Goal: Task Accomplishment & Management: Manage account settings

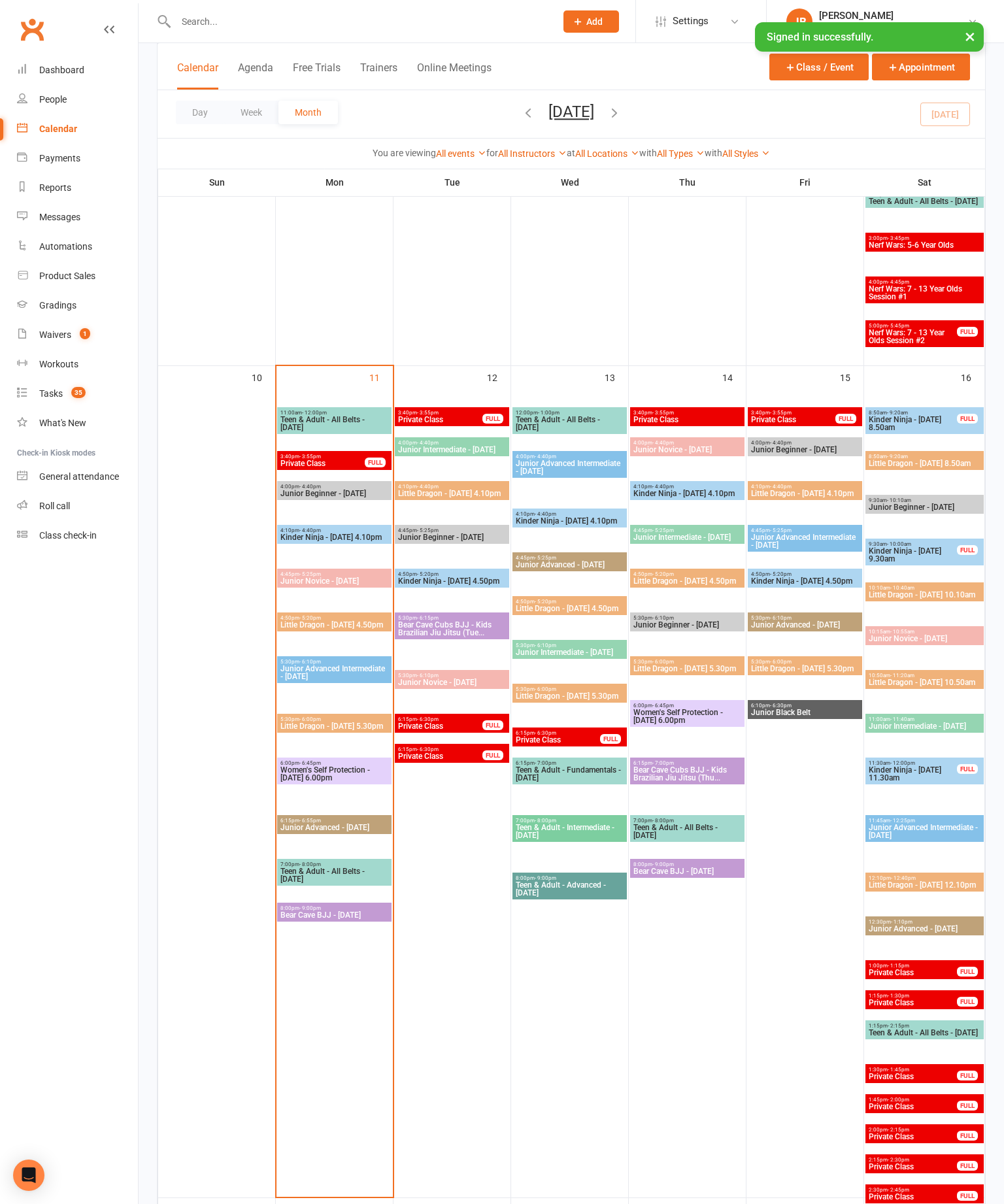
click at [353, 541] on span "Kinder Ninja - [DATE] 4.10pm" at bounding box center [334, 537] width 109 height 8
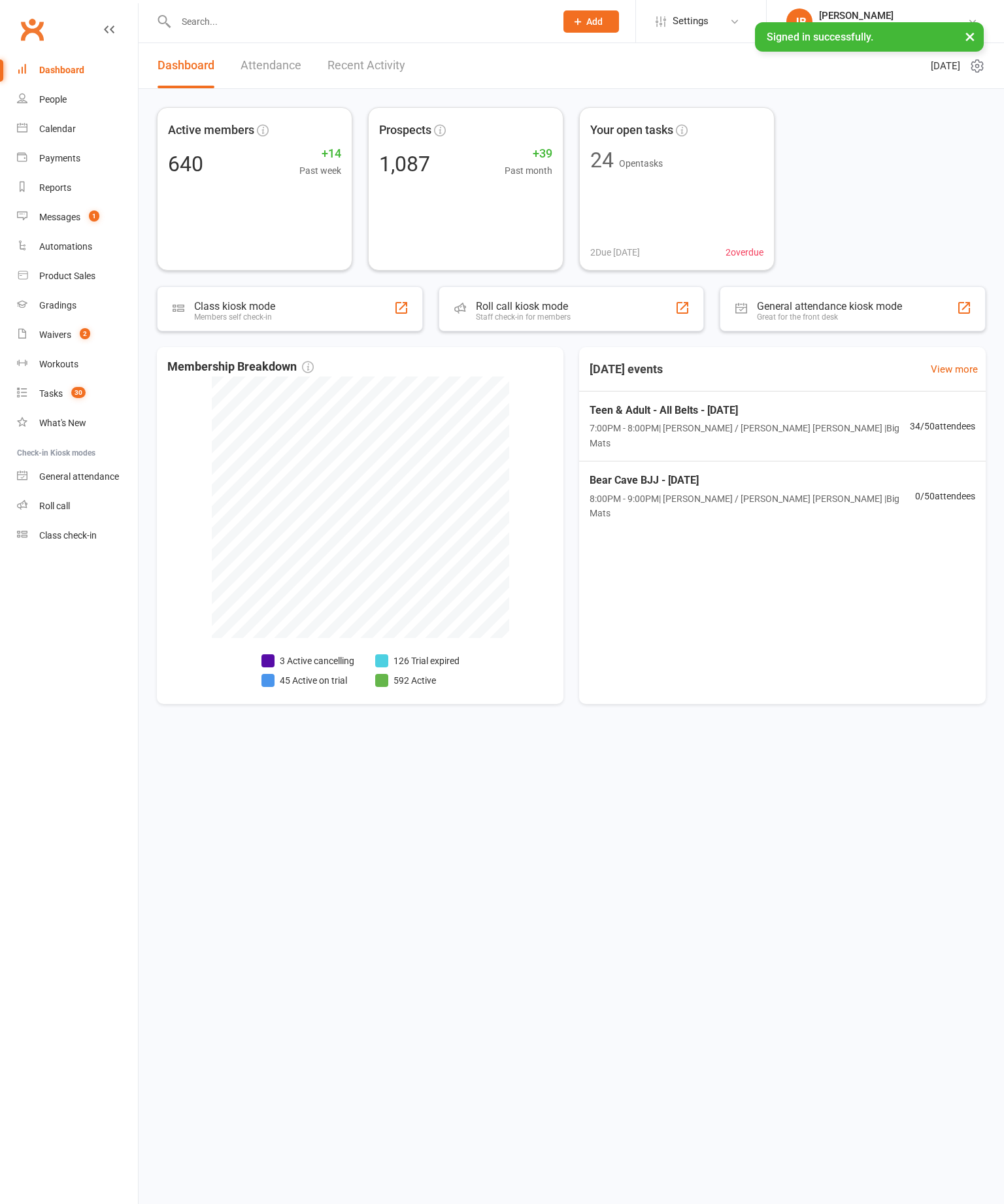
click at [106, 134] on link "Calendar" at bounding box center [77, 129] width 121 height 29
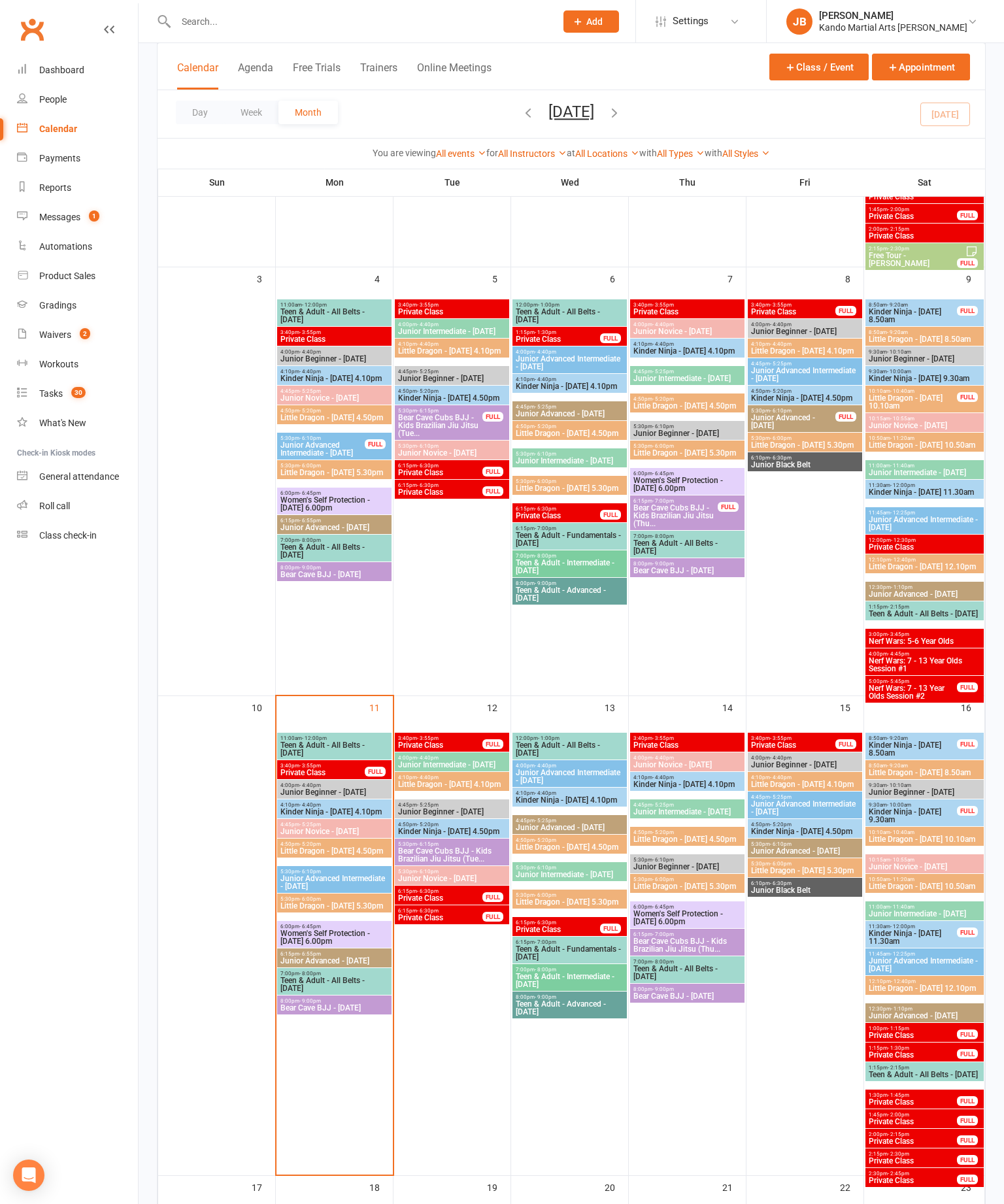
scroll to position [465, 0]
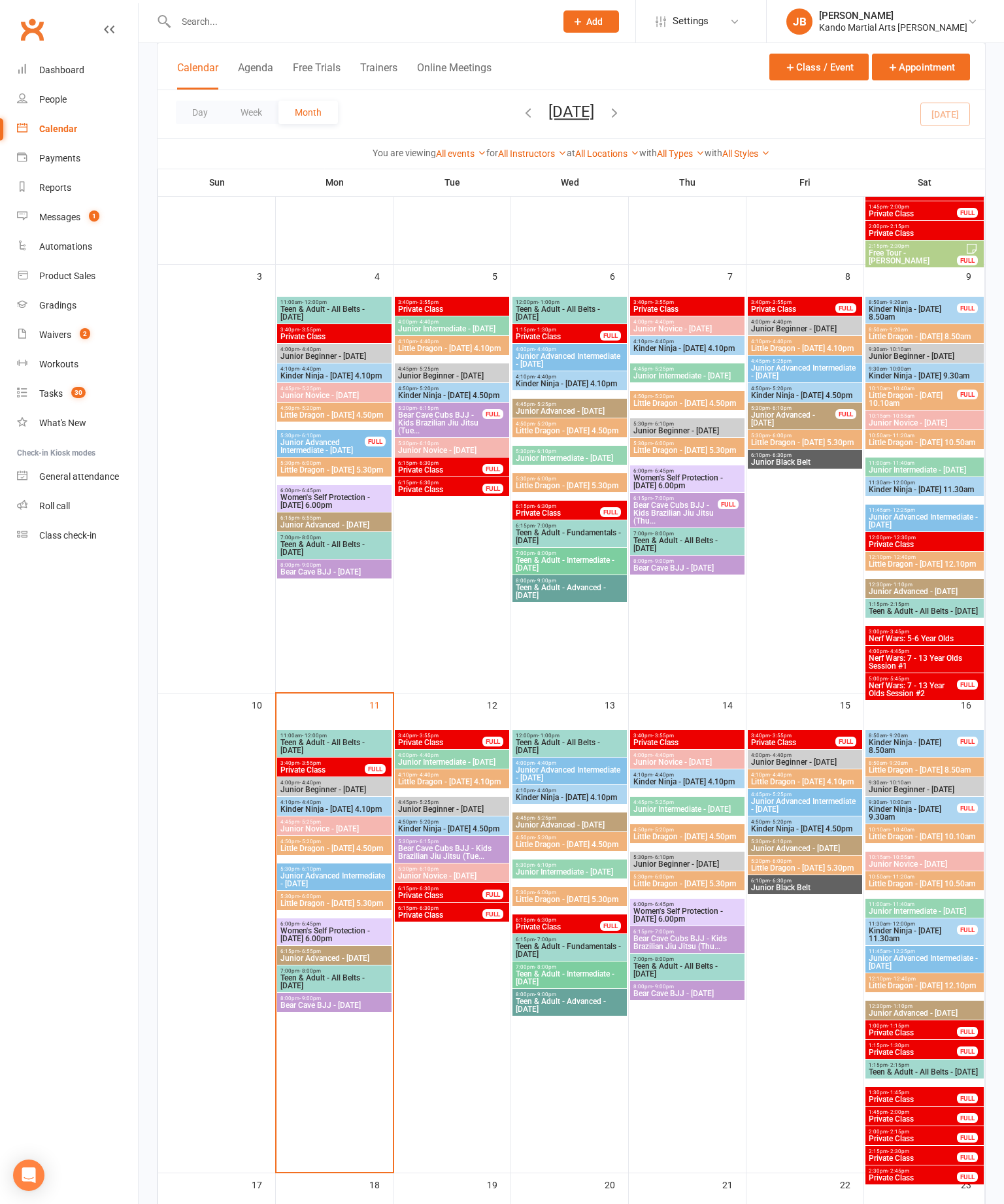
click at [321, 840] on span "- 5:20pm" at bounding box center [310, 841] width 21 height 6
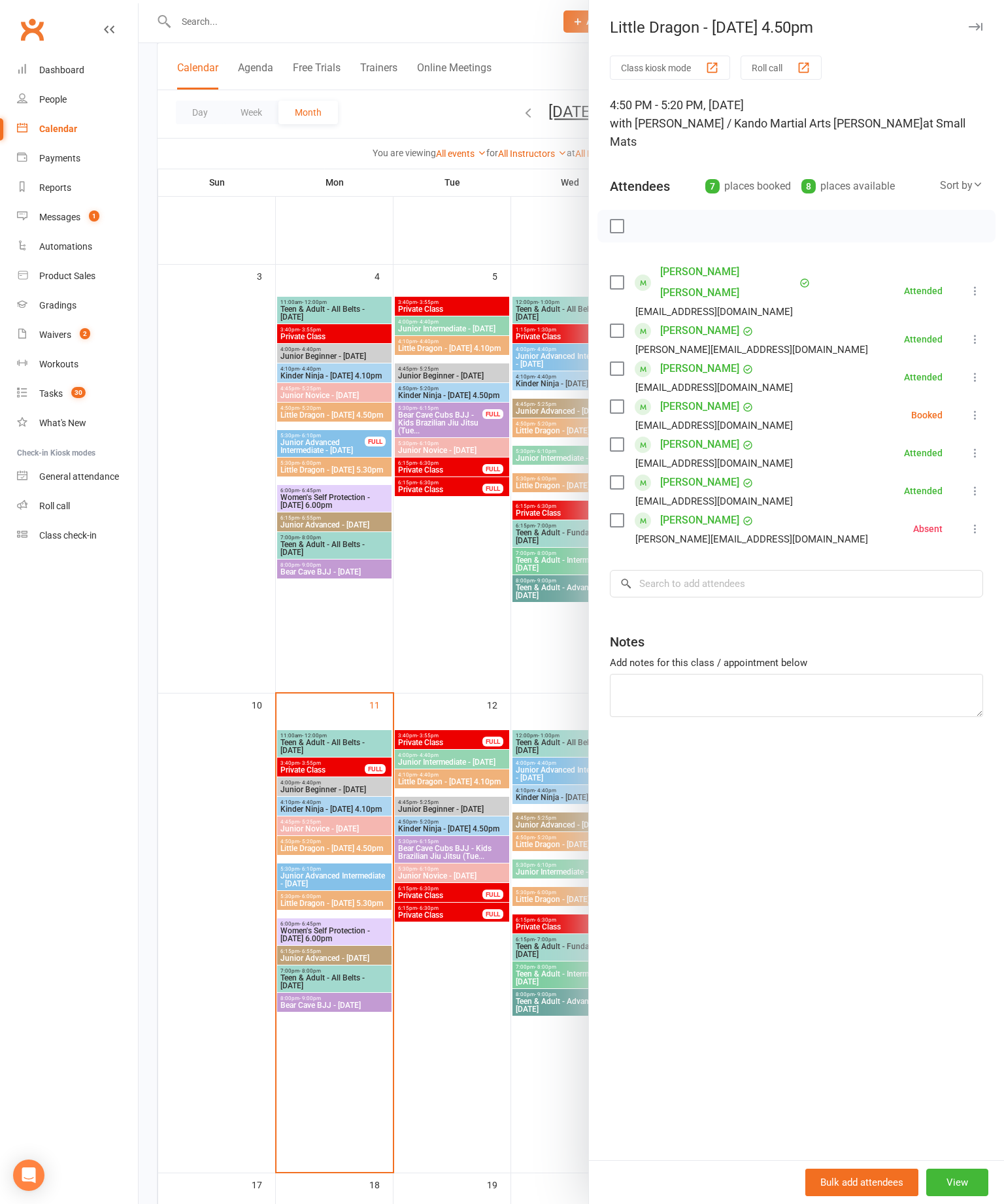
click at [978, 396] on li "[PERSON_NAME] [EMAIL_ADDRESS][DOMAIN_NAME] Booked More info Remove Check in [PE…" at bounding box center [796, 415] width 373 height 38
click at [988, 374] on div "Class kiosk mode Roll call 4:50 PM - 5:20 PM, [DATE] with [PERSON_NAME] / Kando…" at bounding box center [796, 607] width 415 height 1105
click at [994, 374] on div "Class kiosk mode Roll call 4:50 PM - 5:20 PM, [DATE] with [PERSON_NAME] / Kando…" at bounding box center [796, 607] width 415 height 1105
click at [989, 369] on div "Class kiosk mode Roll call 4:50 PM - 5:20 PM, [DATE] with [PERSON_NAME] / Kando…" at bounding box center [796, 607] width 415 height 1105
click at [990, 375] on div "Class kiosk mode Roll call 4:50 PM - 5:20 PM, [DATE] with [PERSON_NAME] / Kando…" at bounding box center [796, 607] width 415 height 1105
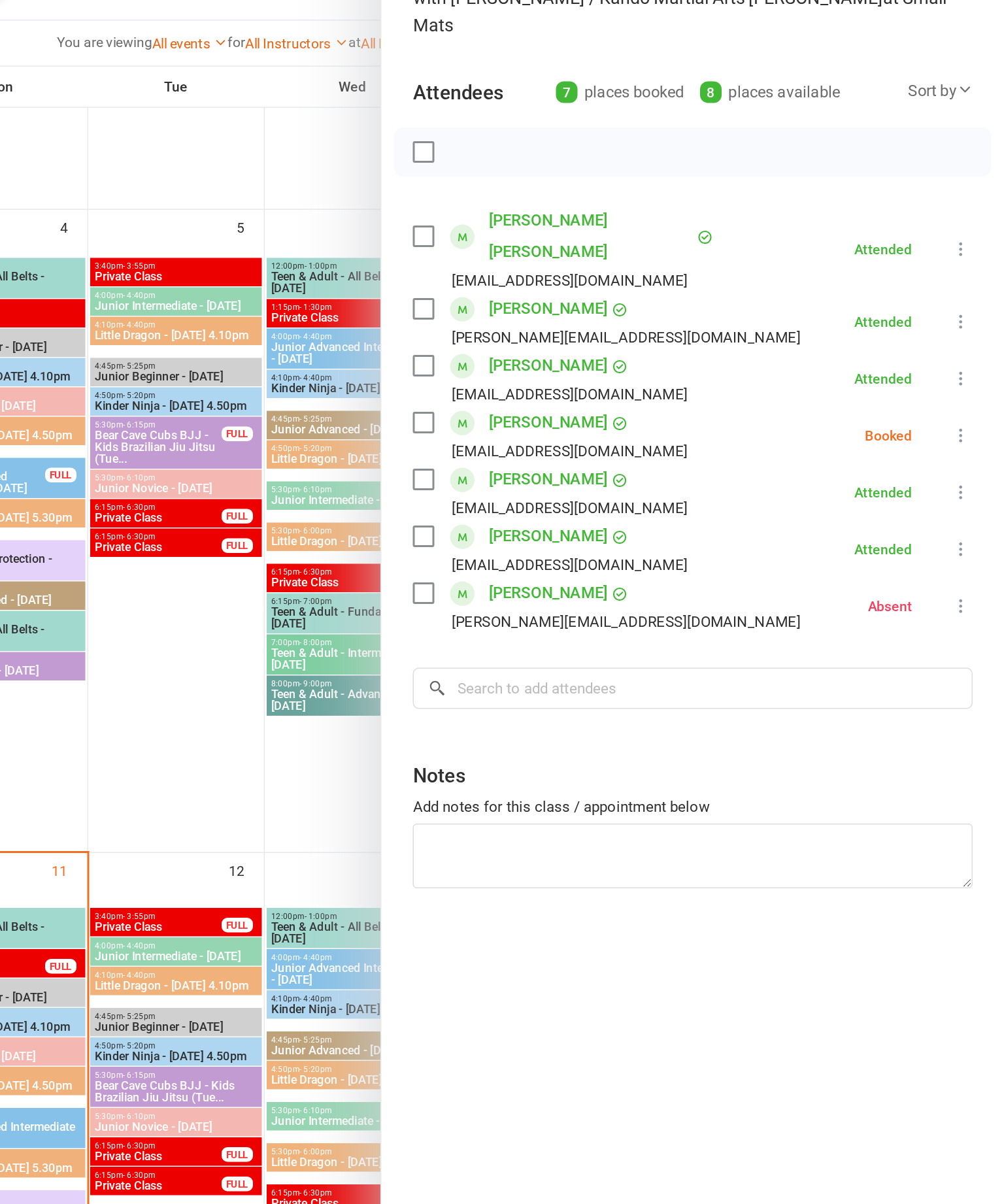
click at [662, 241] on div "Class kiosk mode Roll call 4:50 PM - 5:20 PM, [DATE] with [PERSON_NAME] / Kando…" at bounding box center [796, 607] width 415 height 1105
click at [649, 245] on div "Class kiosk mode Roll call 4:50 PM - 5:20 PM, [DATE] with [PERSON_NAME] / Kando…" at bounding box center [796, 607] width 415 height 1105
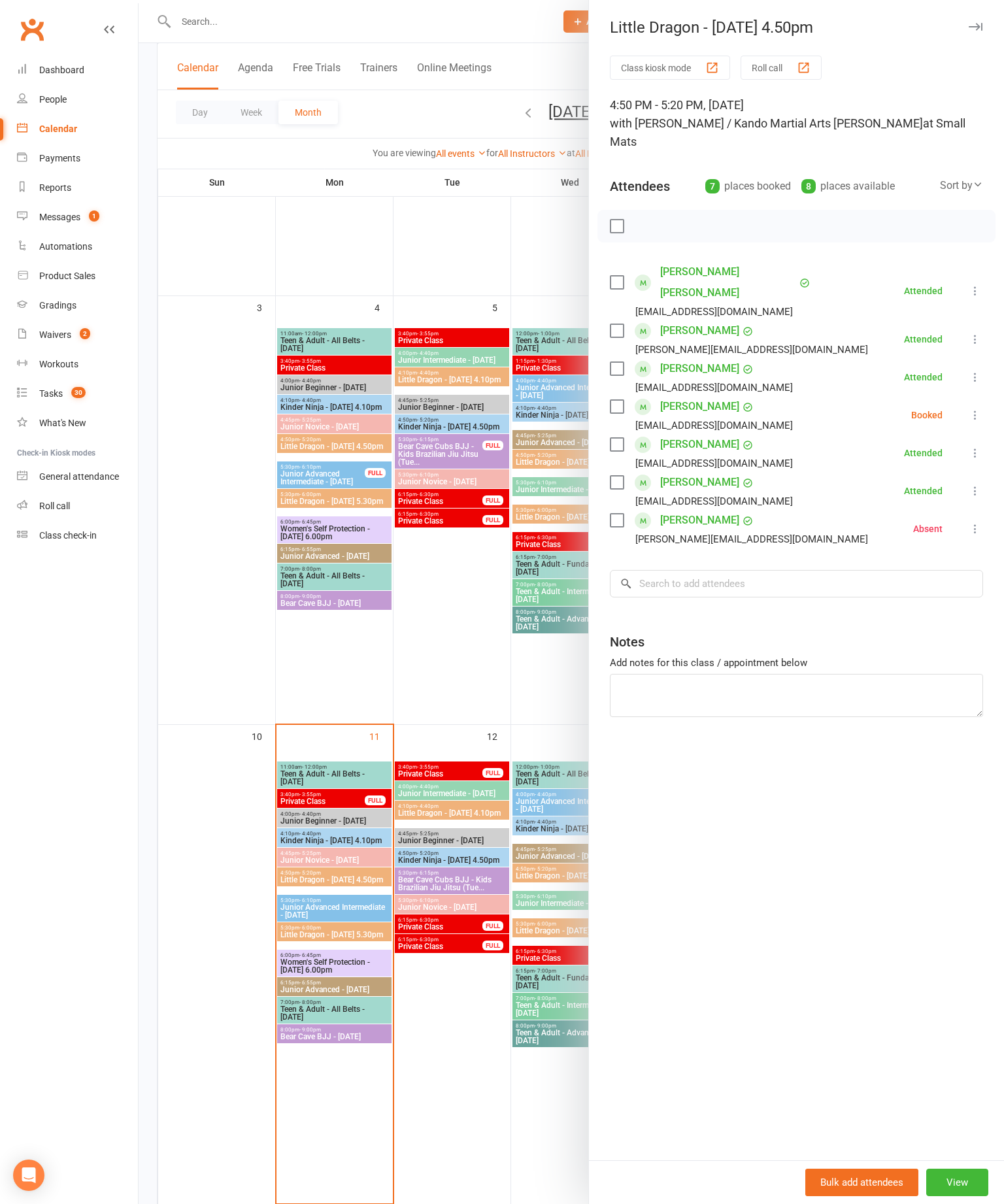
click at [619, 400] on label at bounding box center [616, 406] width 13 height 13
click at [664, 215] on button "button" at bounding box center [673, 226] width 22 height 22
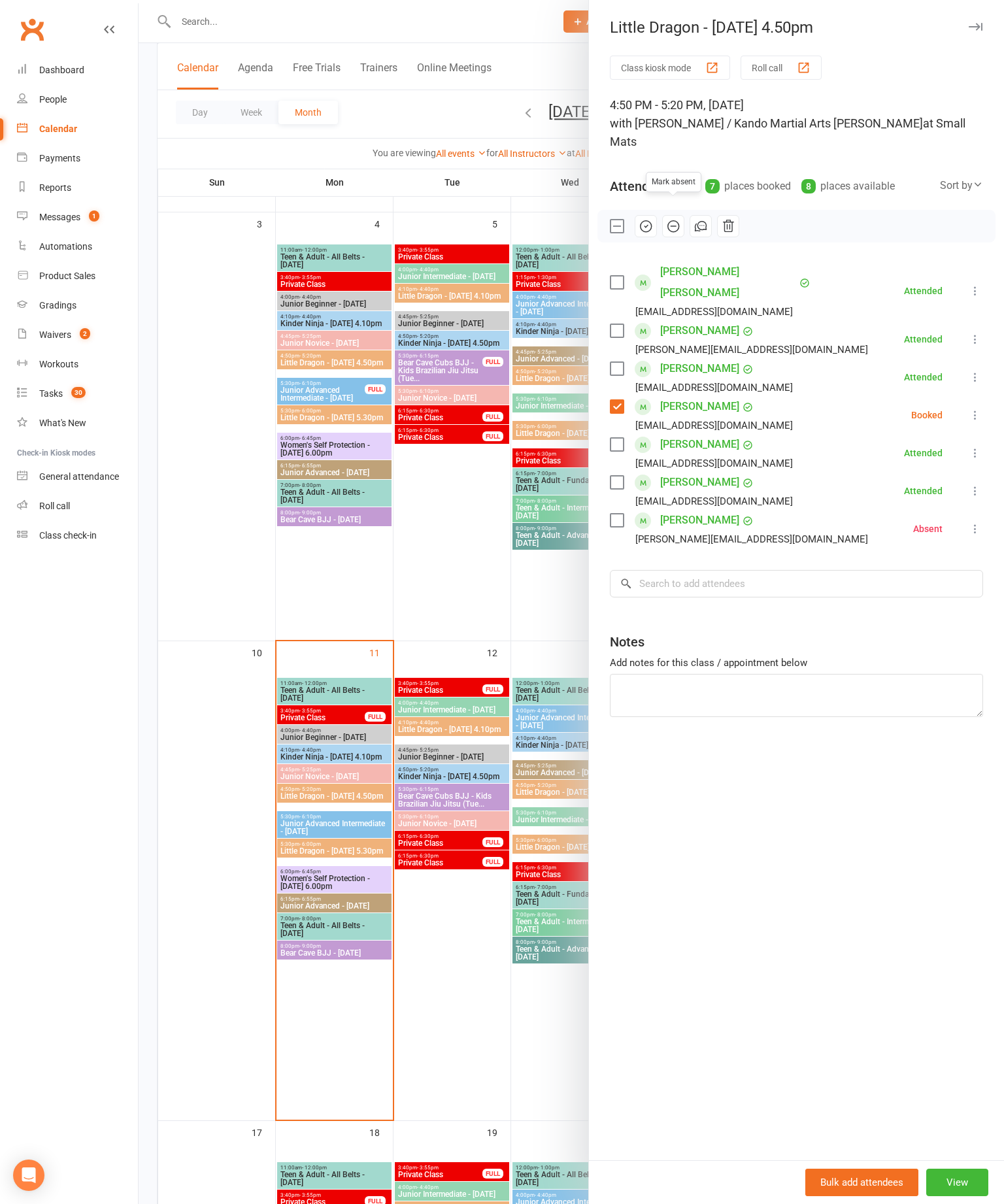
click at [623, 219] on label at bounding box center [616, 226] width 13 height 13
click at [981, 396] on li "[PERSON_NAME] [EMAIL_ADDRESS][DOMAIN_NAME] Booked More info Remove Check in [PE…" at bounding box center [796, 415] width 373 height 38
click at [972, 407] on button at bounding box center [975, 415] width 16 height 16
click at [904, 480] on link "Check in" at bounding box center [912, 493] width 141 height 26
click at [459, 599] on div at bounding box center [571, 602] width 865 height 1204
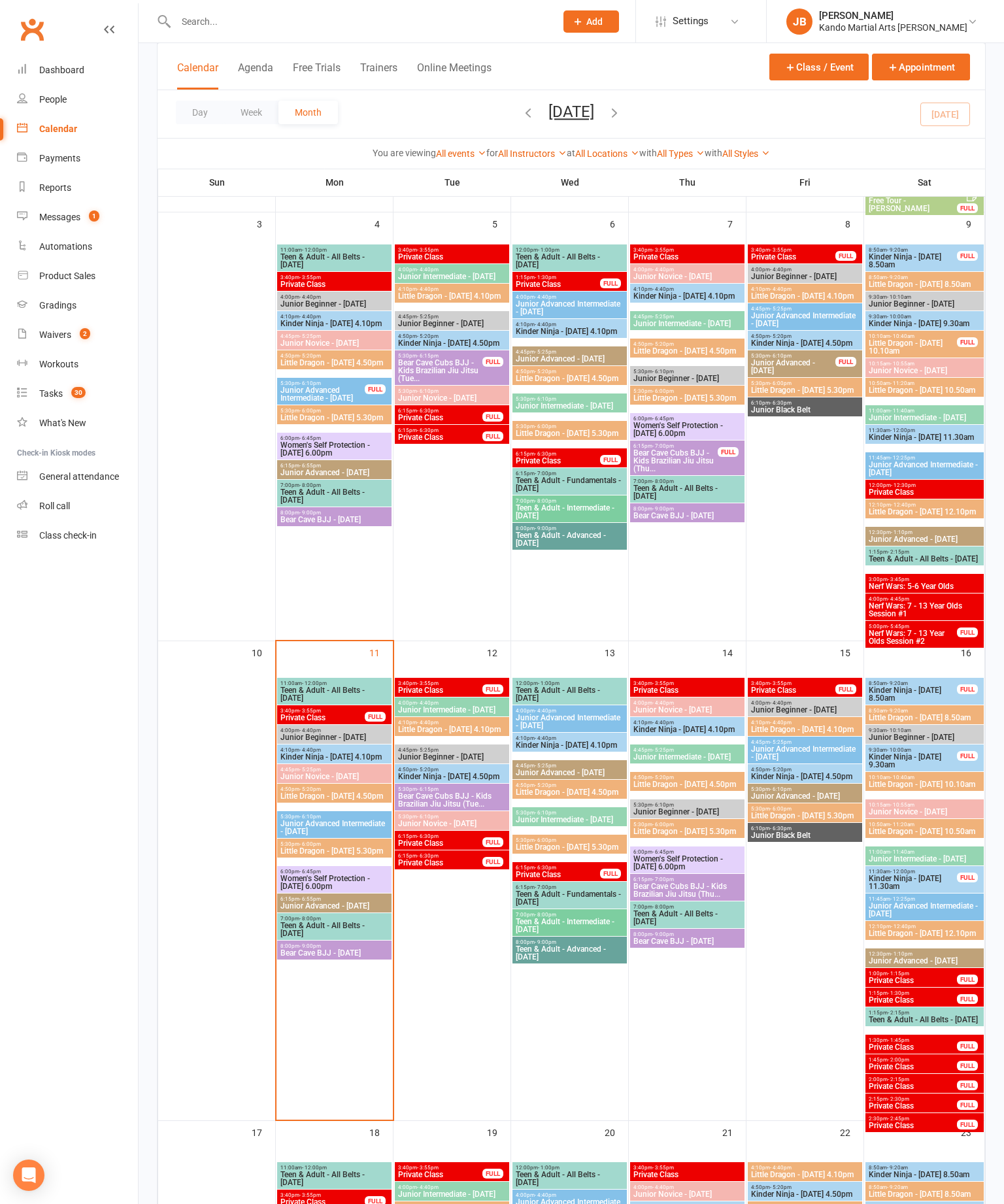
click at [361, 422] on span "Little Dragon - [DATE] 5.30pm" at bounding box center [334, 417] width 109 height 8
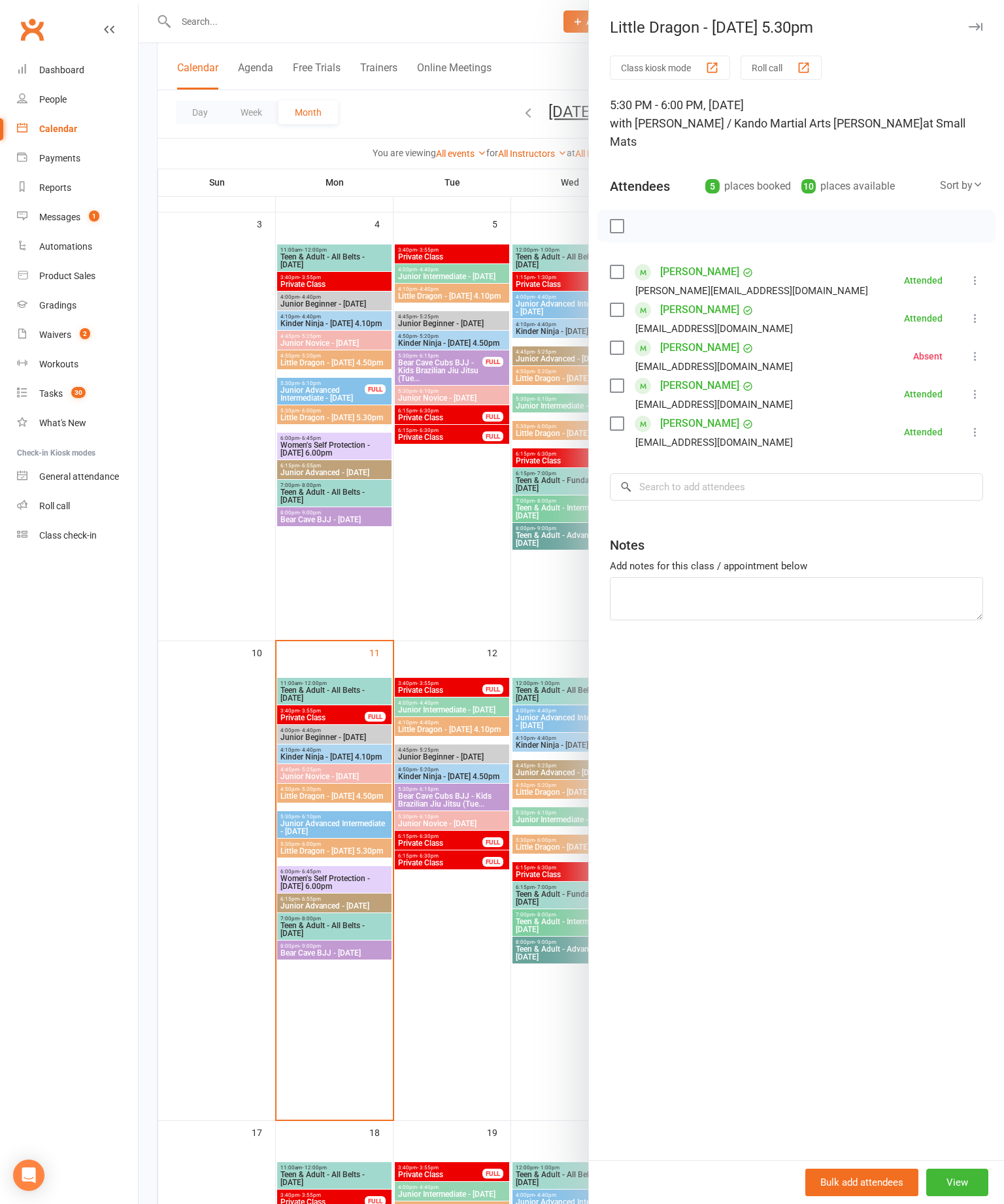
click at [981, 426] on icon at bounding box center [975, 432] width 13 height 13
click at [925, 497] on link "Mark absent" at bounding box center [912, 509] width 141 height 26
click at [981, 350] on icon at bounding box center [975, 356] width 13 height 13
click at [769, 558] on div "Add notes for this class / appointment below" at bounding box center [796, 566] width 373 height 16
click at [970, 426] on icon at bounding box center [975, 432] width 13 height 13
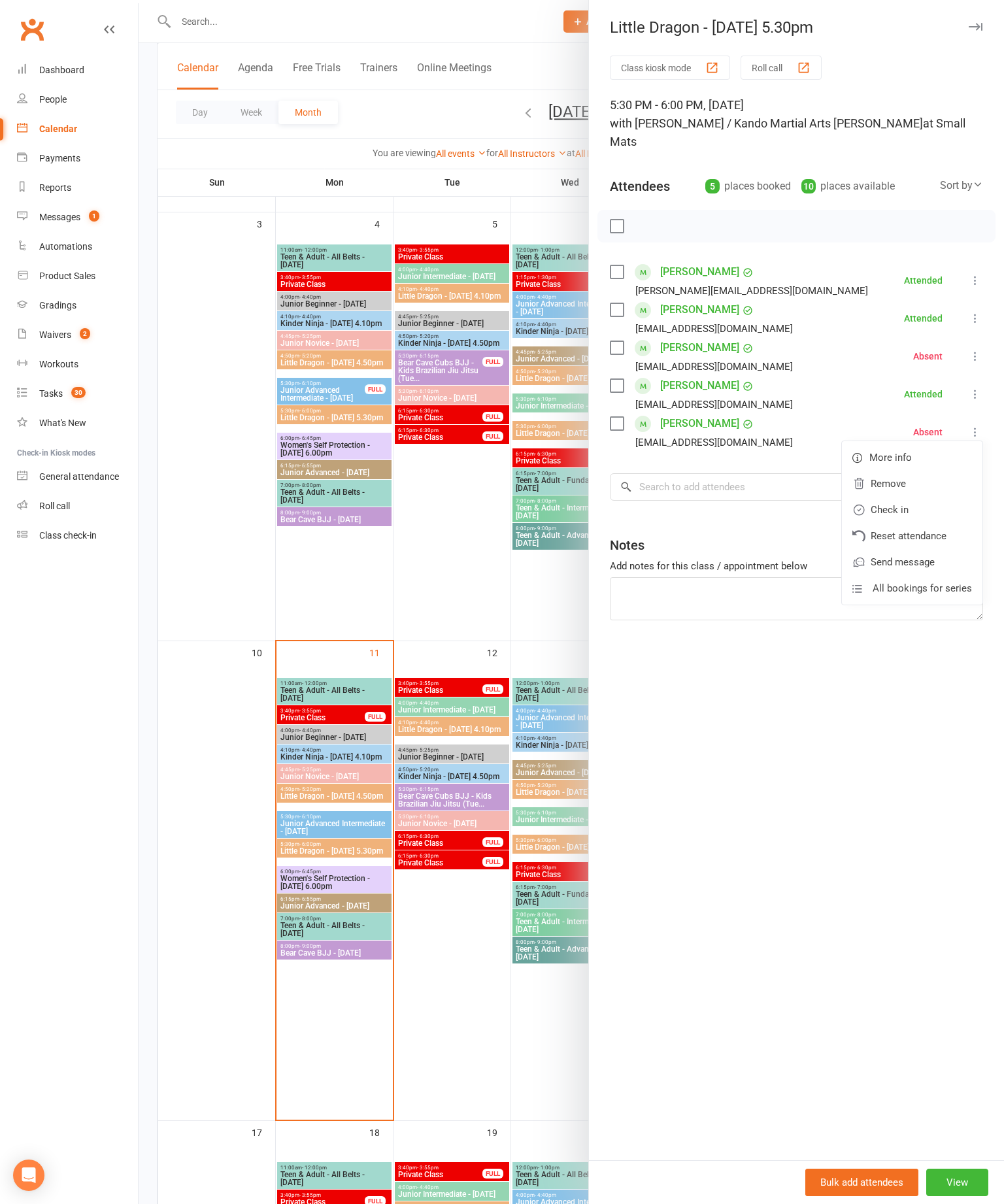
click at [913, 496] on link "Check in" at bounding box center [912, 509] width 141 height 26
click at [437, 594] on div at bounding box center [571, 602] width 865 height 1204
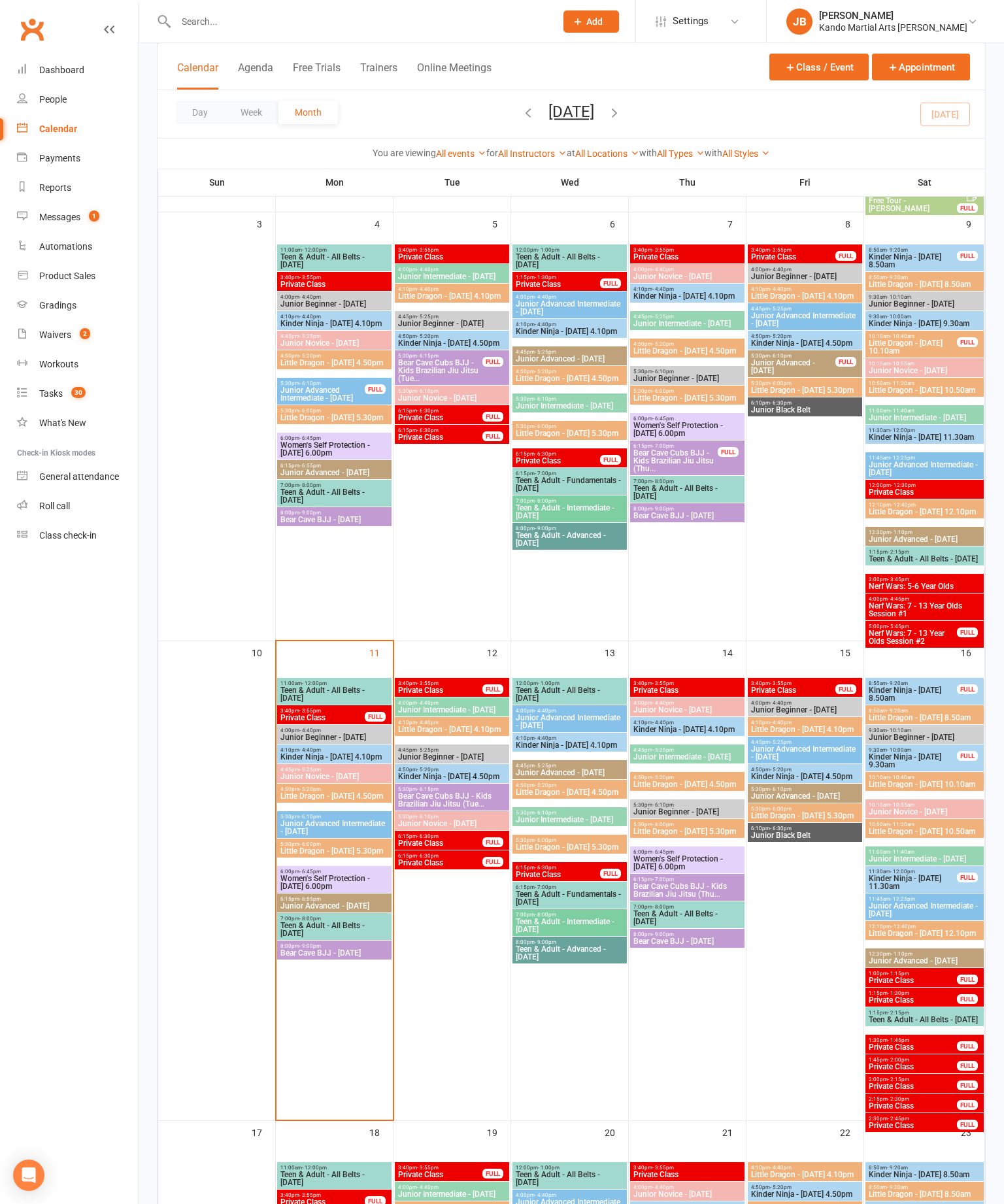
click at [361, 365] on span "Little Dragon - [DATE] 4.50pm" at bounding box center [334, 362] width 109 height 8
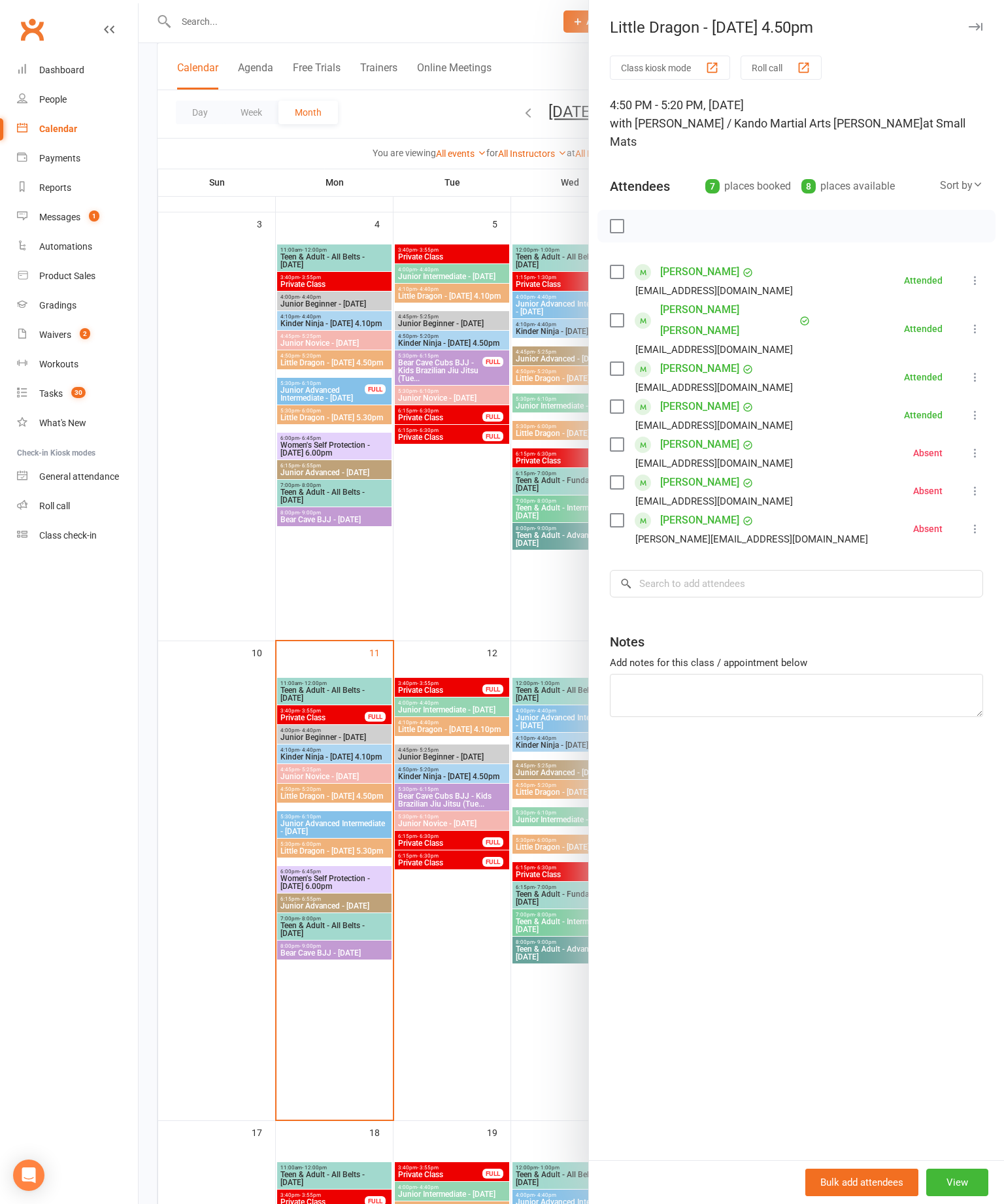
click at [501, 623] on div at bounding box center [571, 602] width 865 height 1204
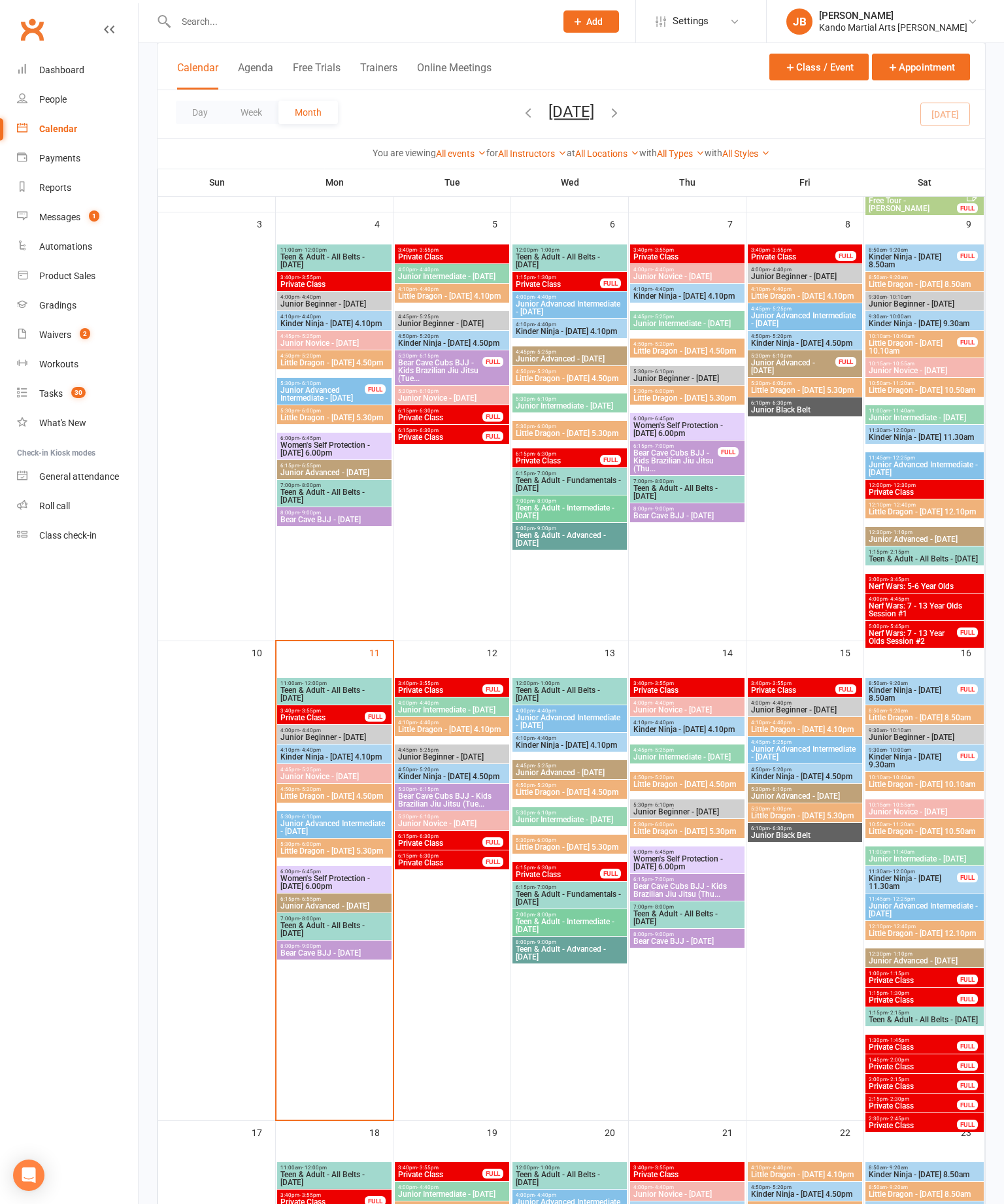
click at [342, 367] on span "Little Dragon - [DATE] 4.50pm" at bounding box center [334, 362] width 109 height 8
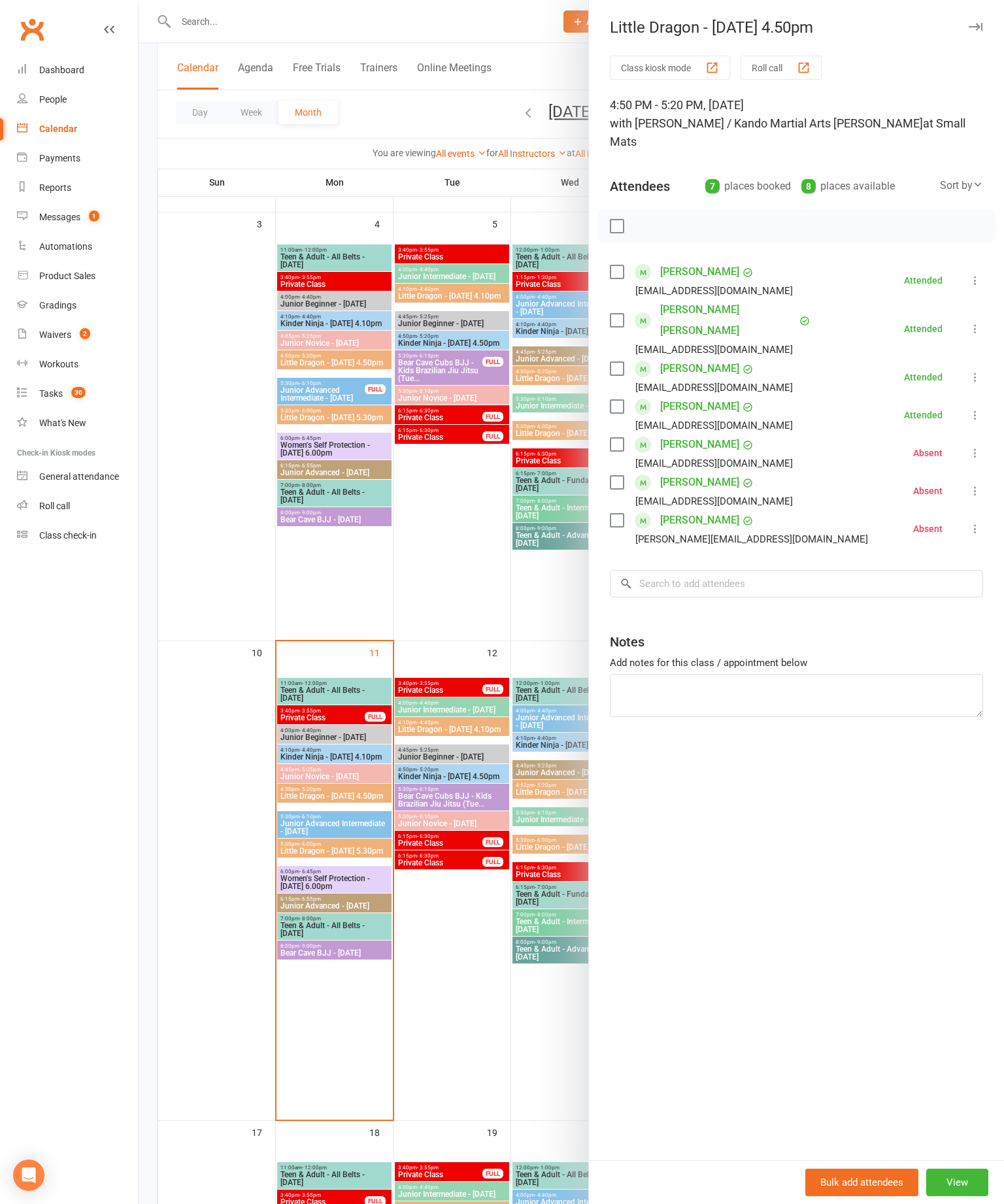
click at [452, 579] on div at bounding box center [571, 602] width 865 height 1204
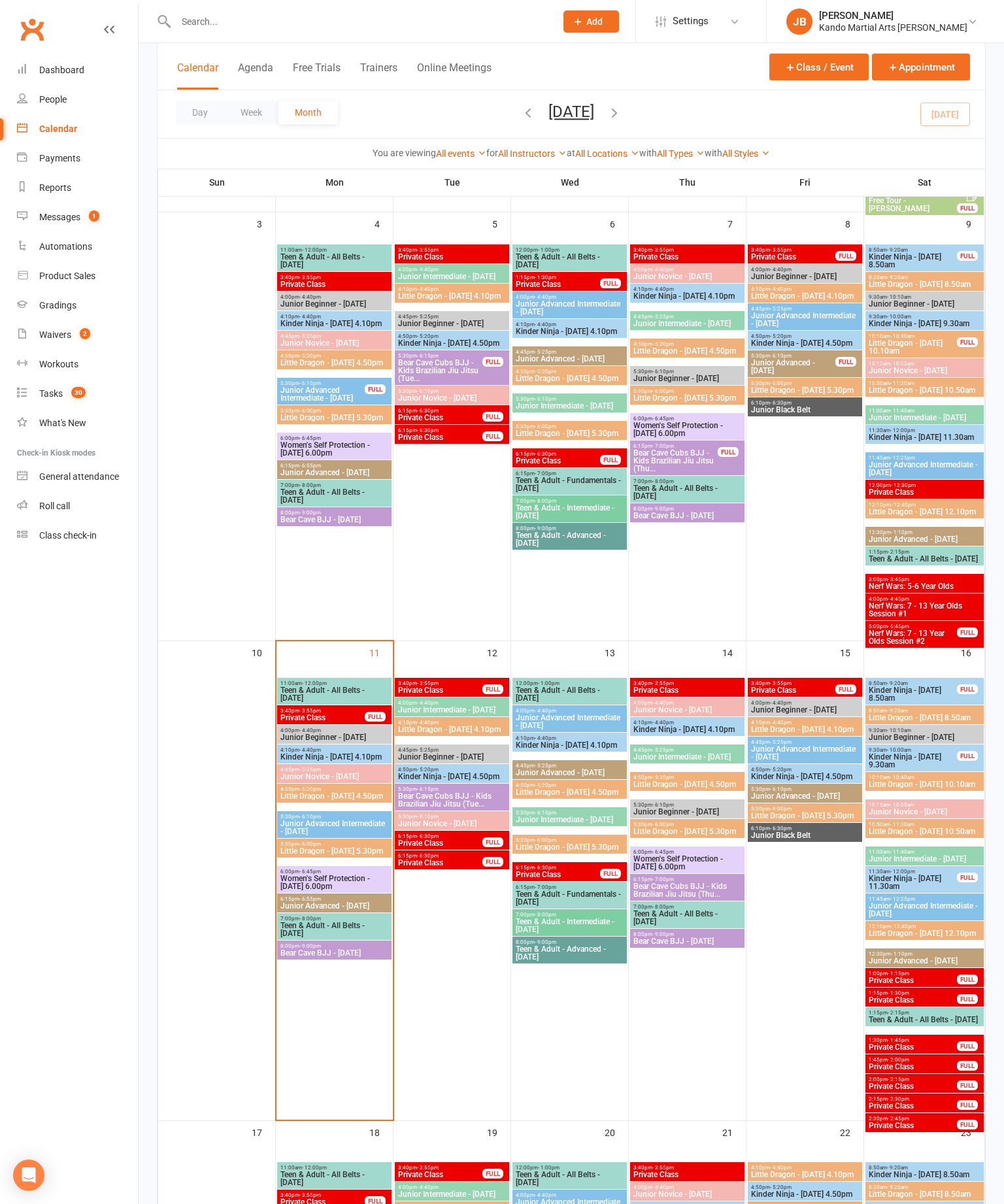
click at [387, 403] on div "5:30pm - 6:10pm Junior Advanced Intermediate - [DATE] FULL" at bounding box center [334, 391] width 115 height 27
click at [326, 422] on span "Little Dragon - [DATE] 5.30pm" at bounding box center [334, 417] width 109 height 8
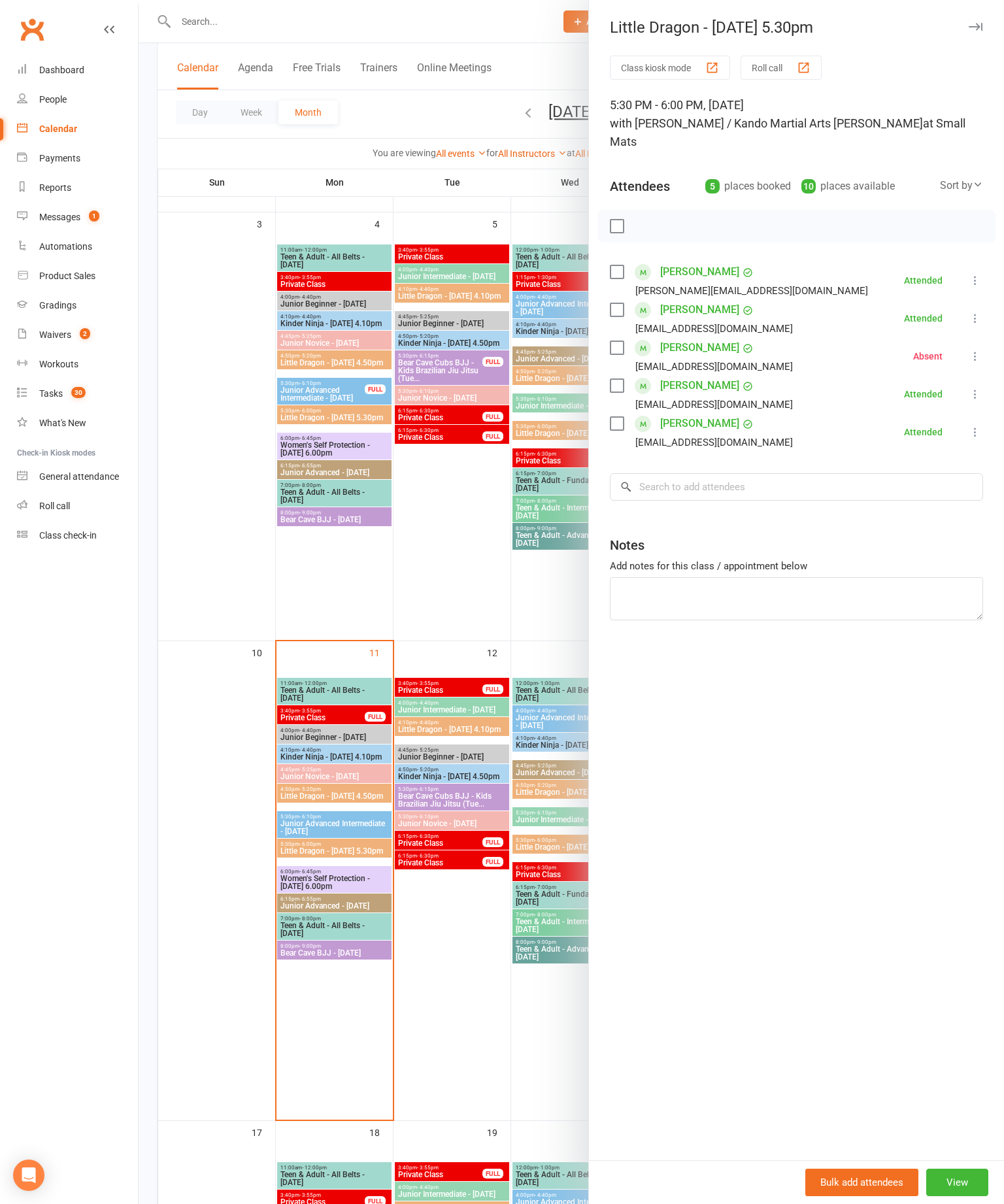
click at [405, 613] on div at bounding box center [571, 602] width 865 height 1204
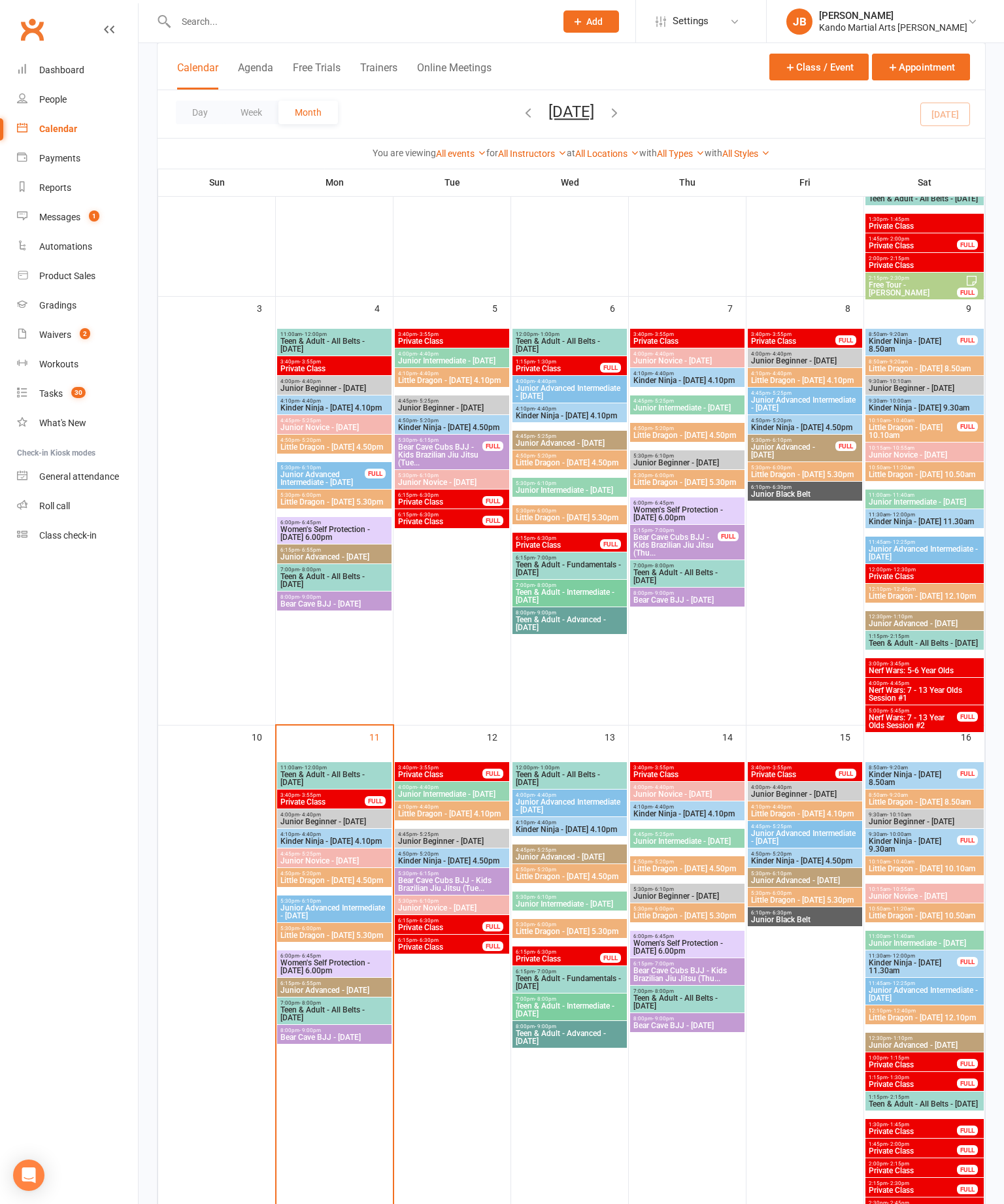
scroll to position [435, 0]
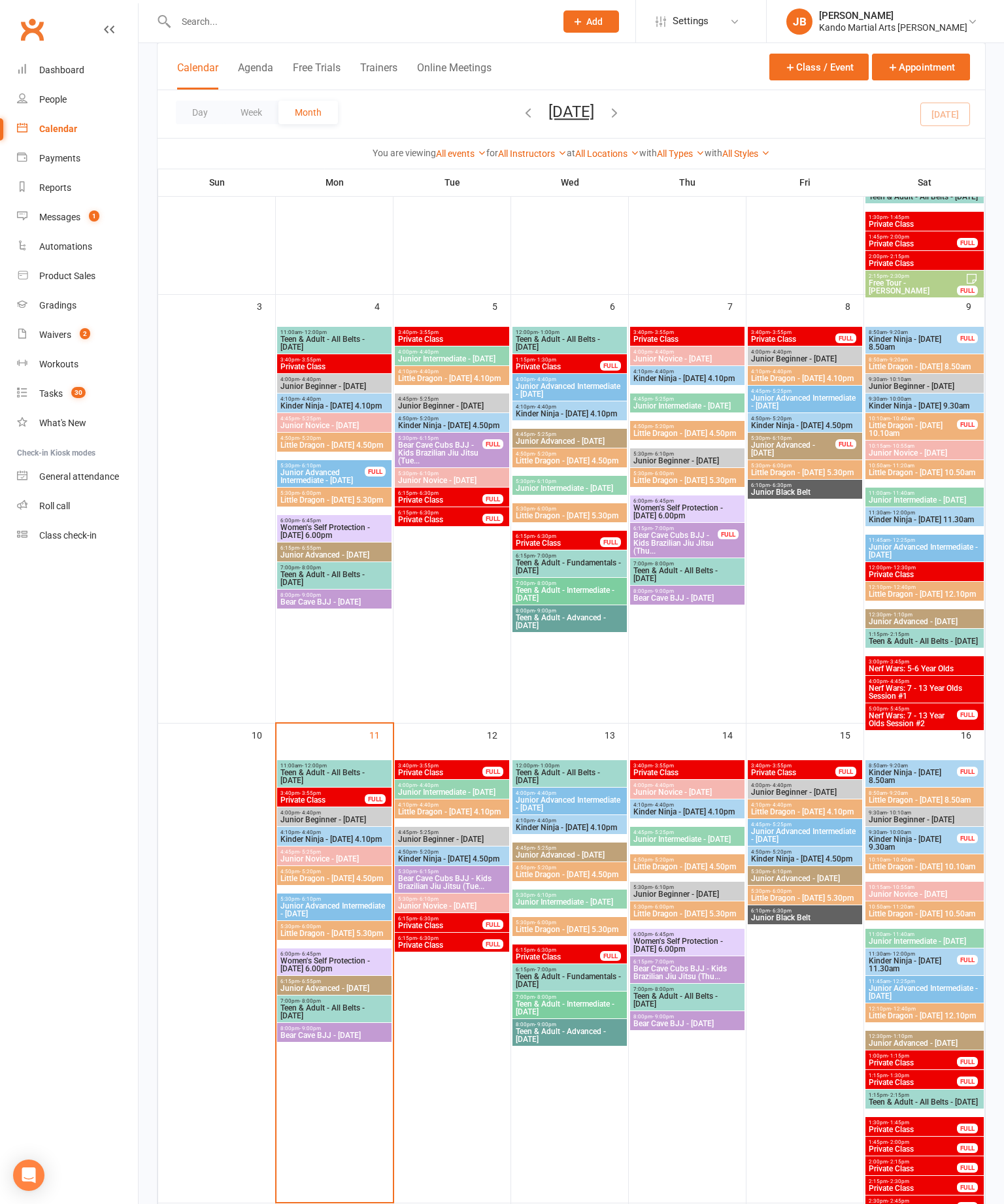
click at [345, 441] on span "4:50pm - 5:20pm" at bounding box center [334, 438] width 109 height 6
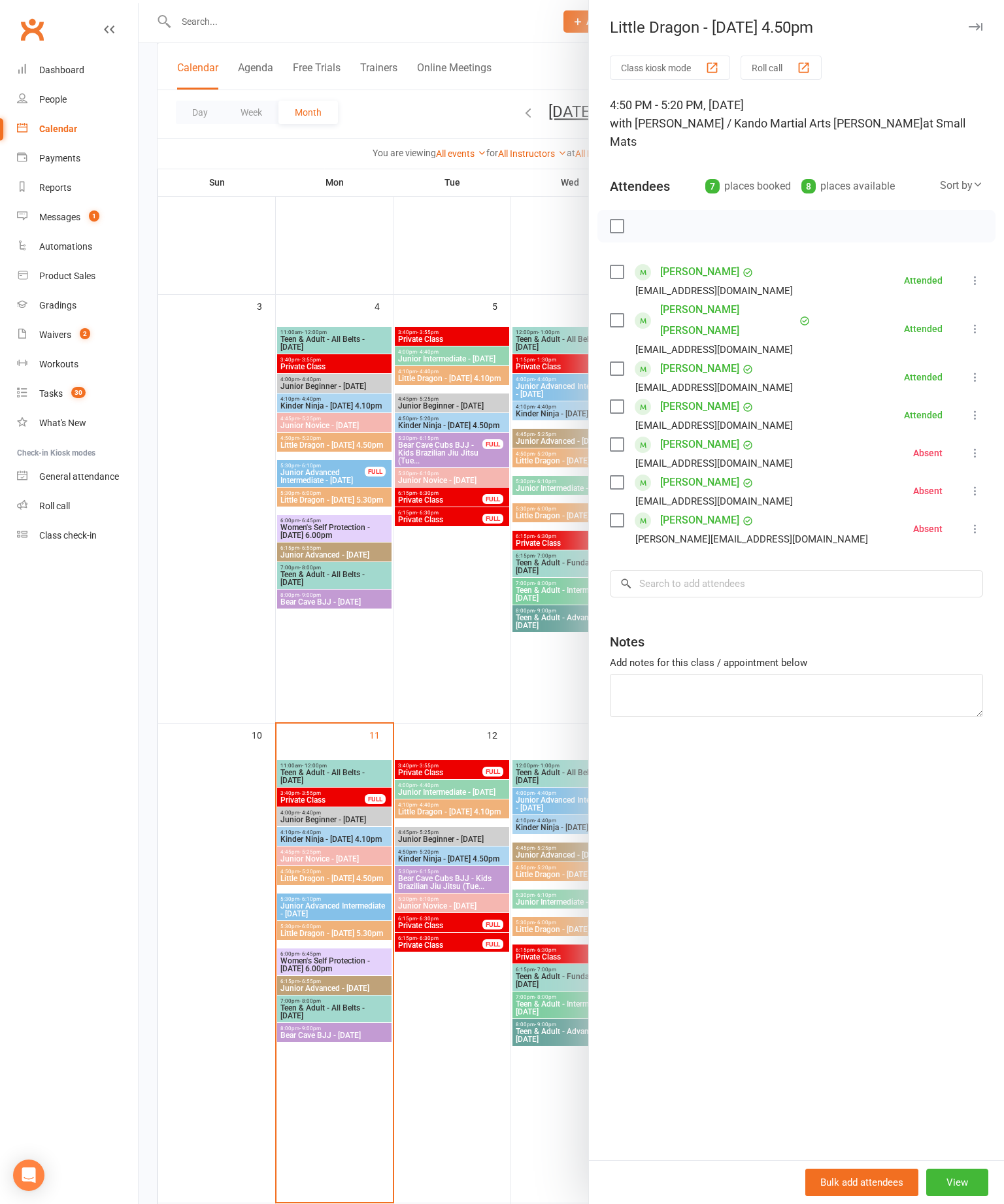
click at [350, 398] on div at bounding box center [571, 602] width 865 height 1204
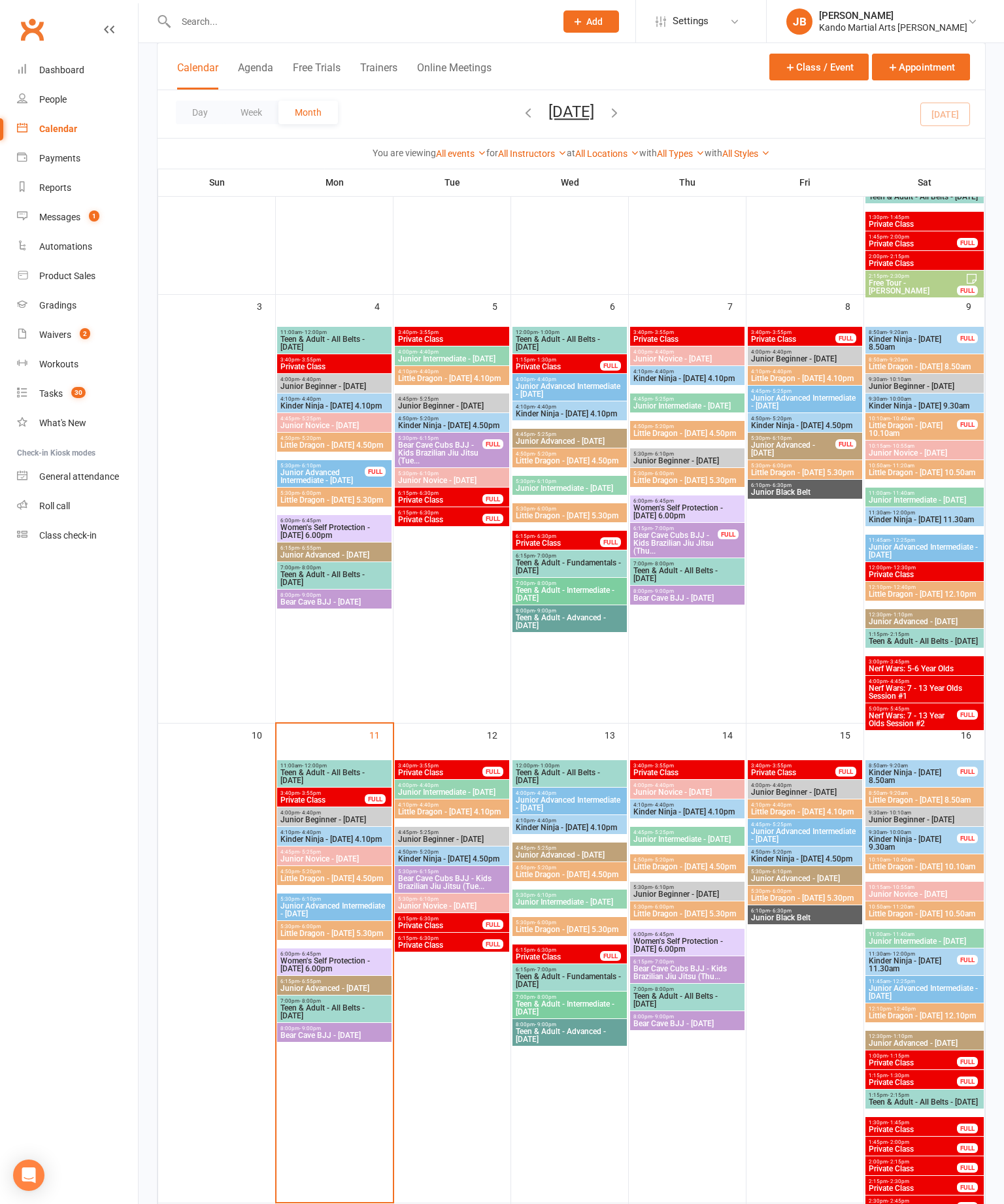
click at [321, 874] on span "- 5:20pm" at bounding box center [310, 871] width 21 height 6
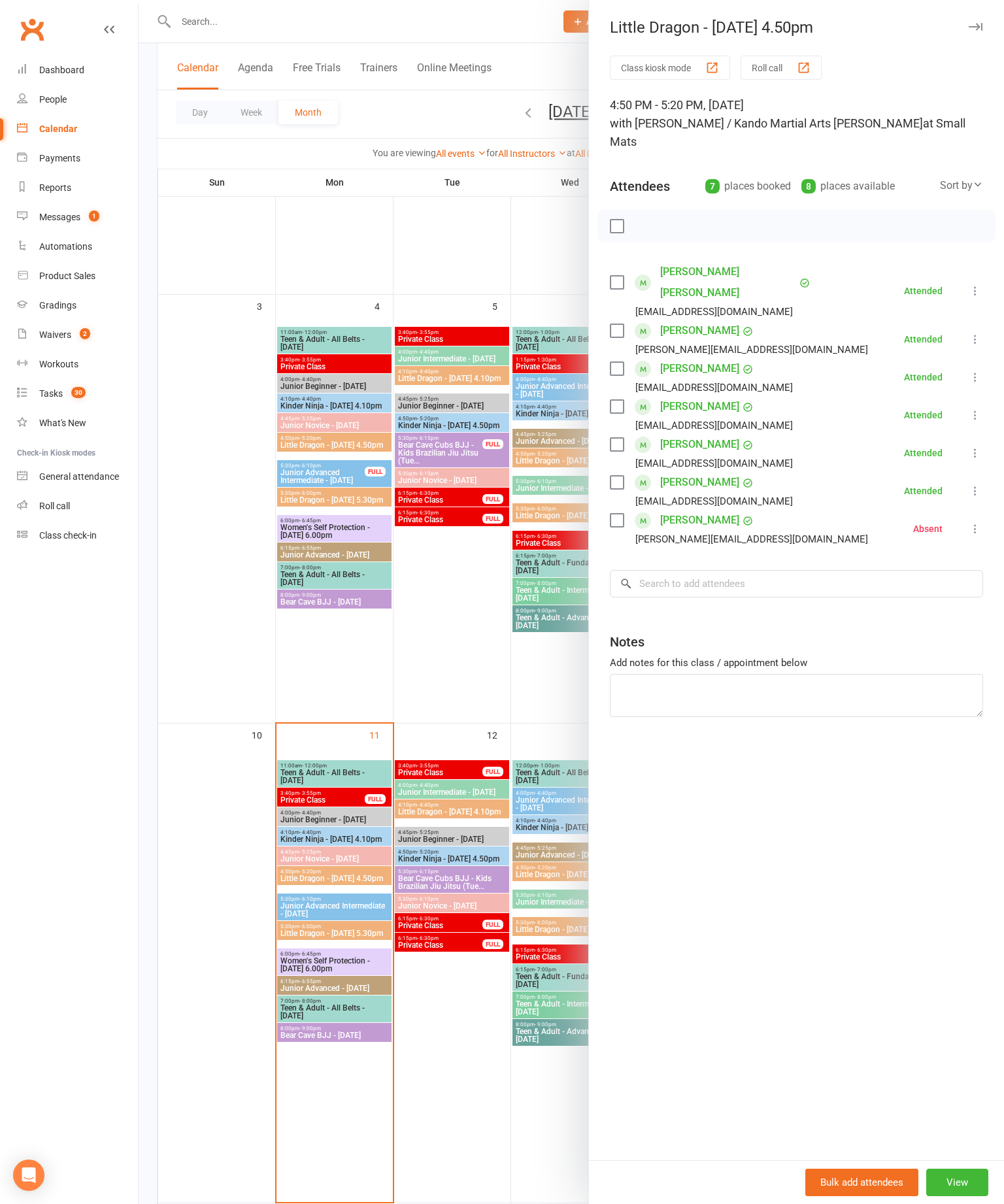
click at [381, 684] on div at bounding box center [571, 602] width 865 height 1204
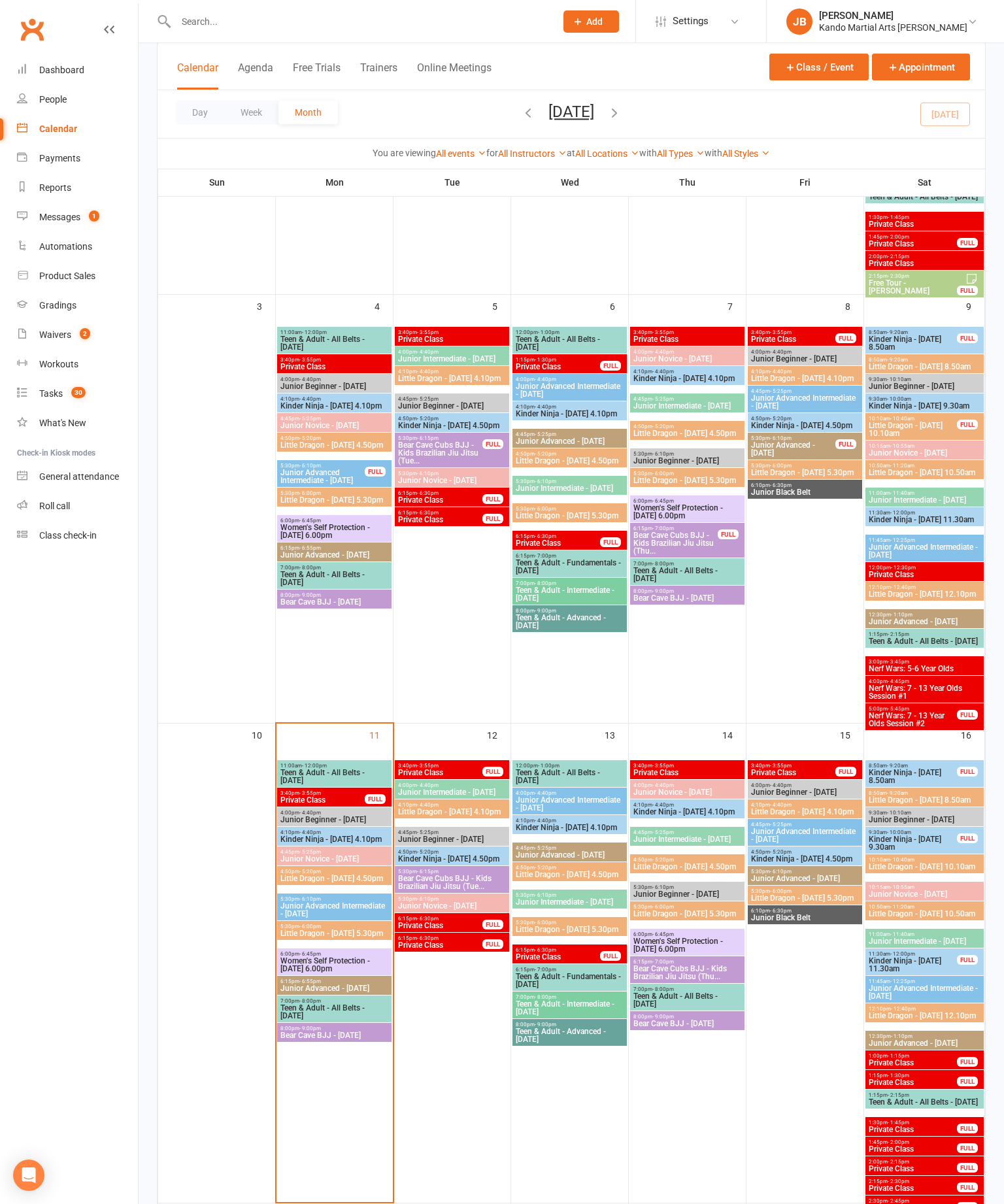
click at [321, 929] on span "- 6:00pm" at bounding box center [310, 926] width 21 height 6
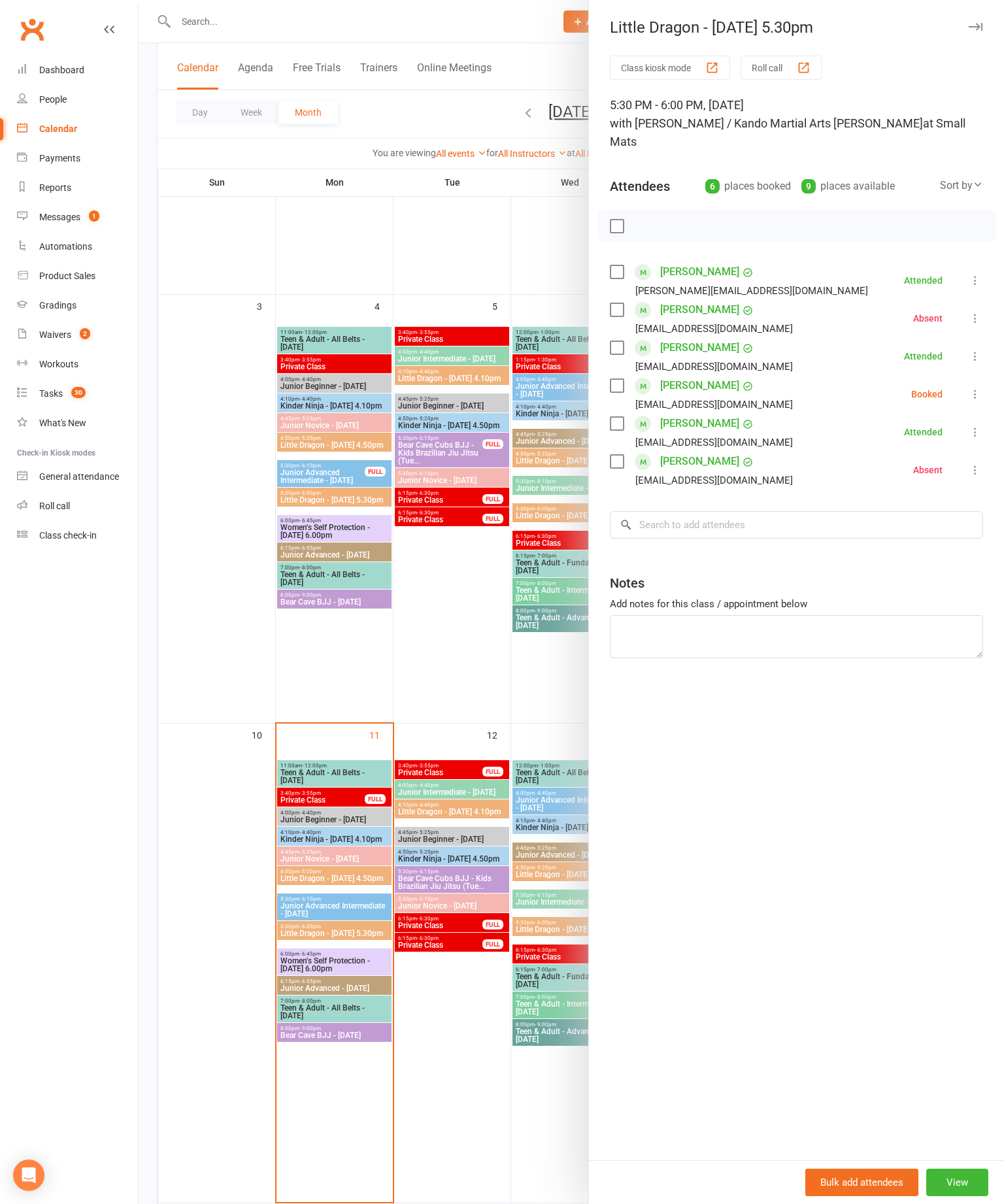
click at [977, 387] on icon at bounding box center [975, 394] width 13 height 13
click at [927, 488] on link "Mark absent" at bounding box center [912, 498] width 141 height 26
click at [414, 692] on div at bounding box center [571, 602] width 865 height 1204
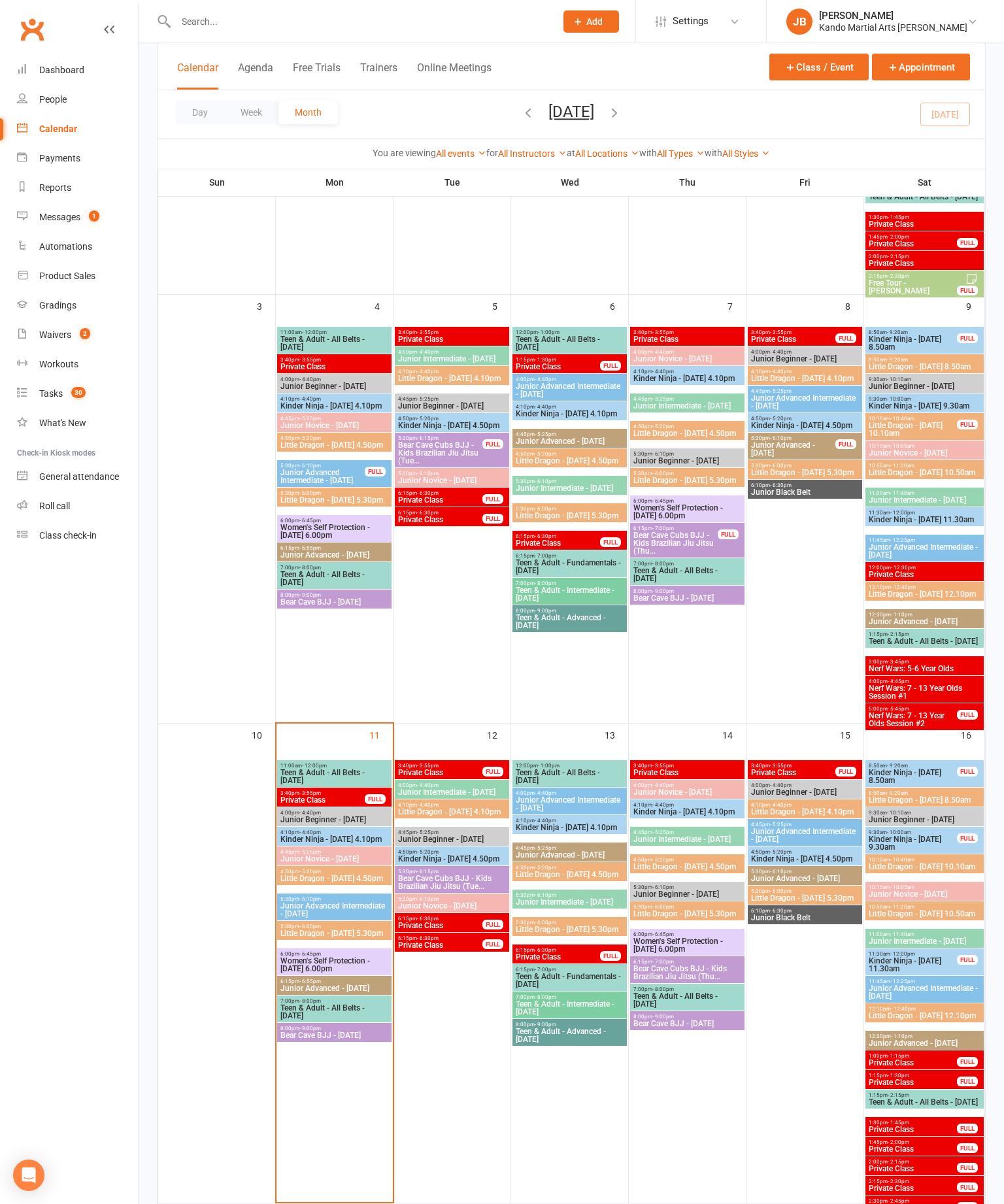
click at [84, 192] on link "Reports" at bounding box center [77, 188] width 121 height 29
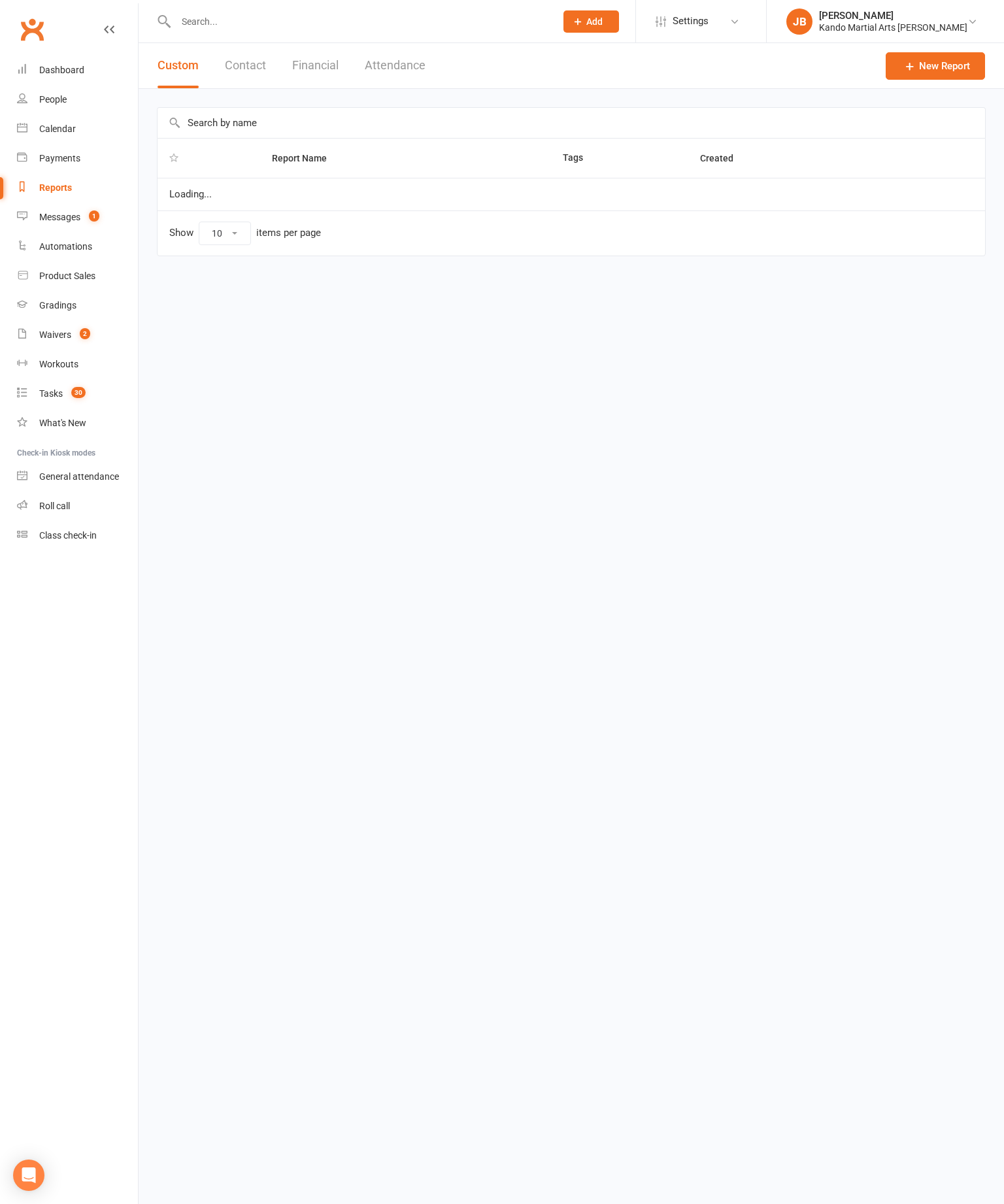
select select "100"
click at [628, 137] on input "text" at bounding box center [571, 123] width 828 height 30
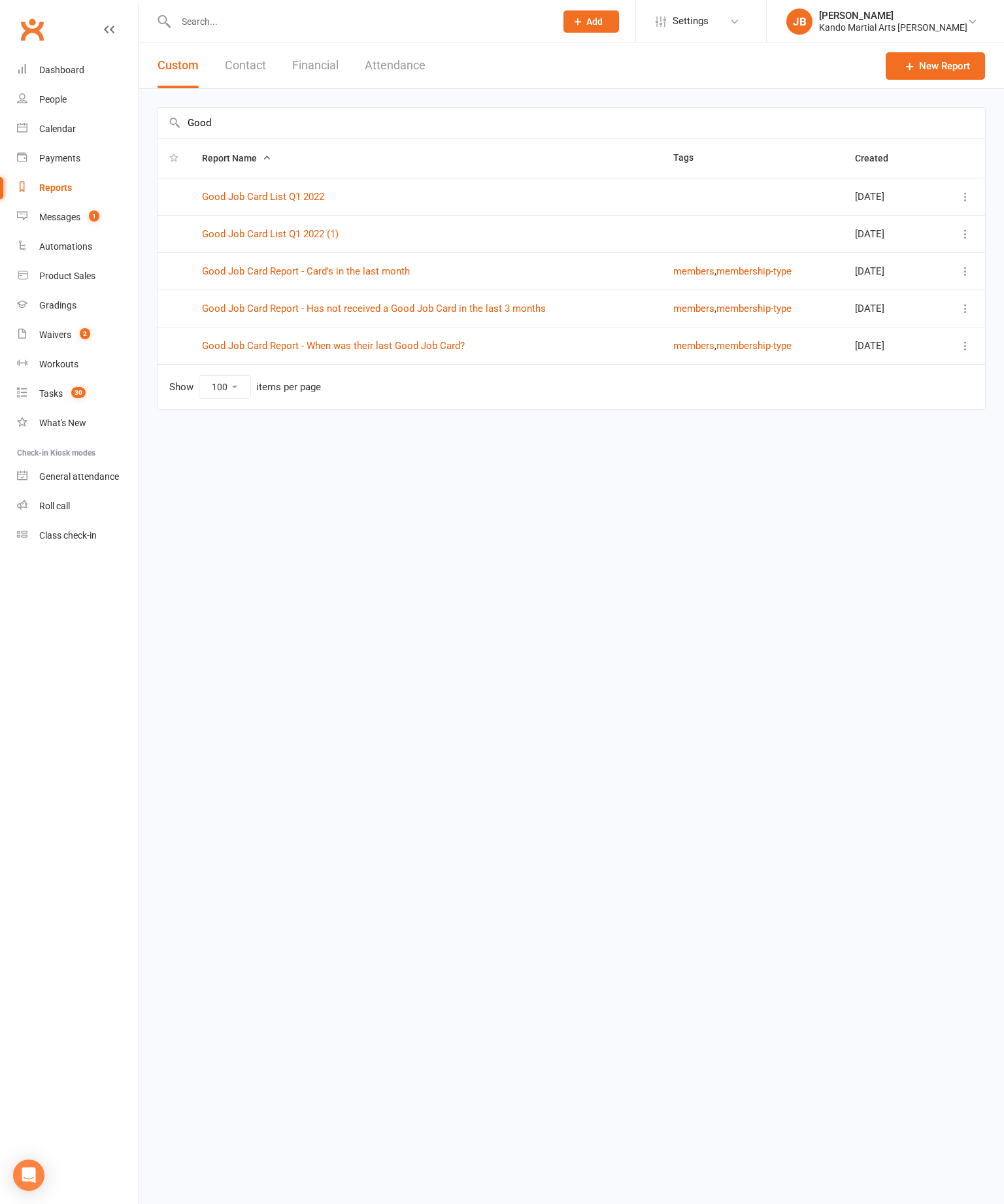
type input "Good"
click at [491, 304] on link "Good Job Card Report - Has not received a Good Job Card in the last 3 months" at bounding box center [374, 308] width 344 height 12
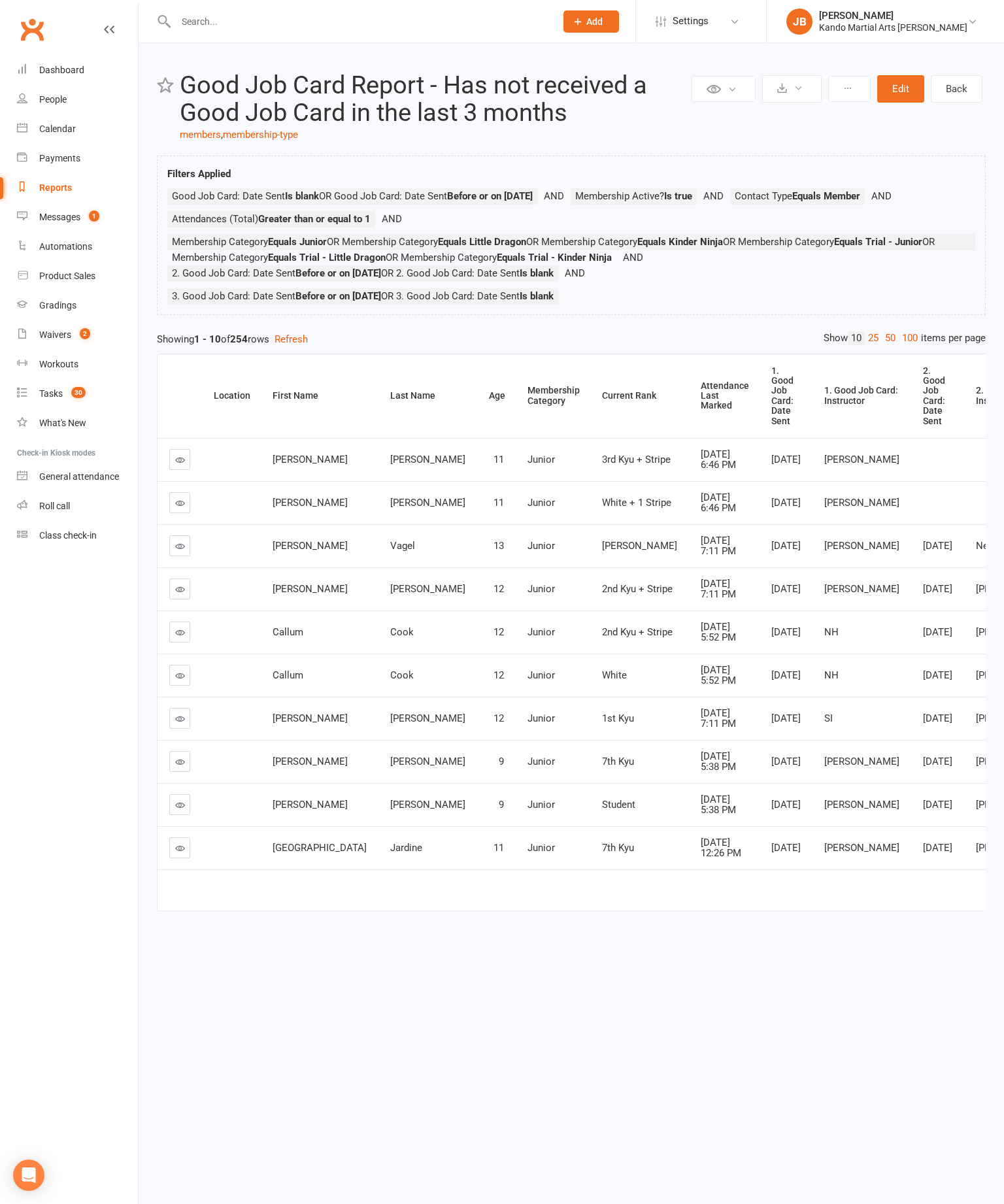
click at [701, 411] on div "Attendance Last Marked" at bounding box center [725, 396] width 49 height 30
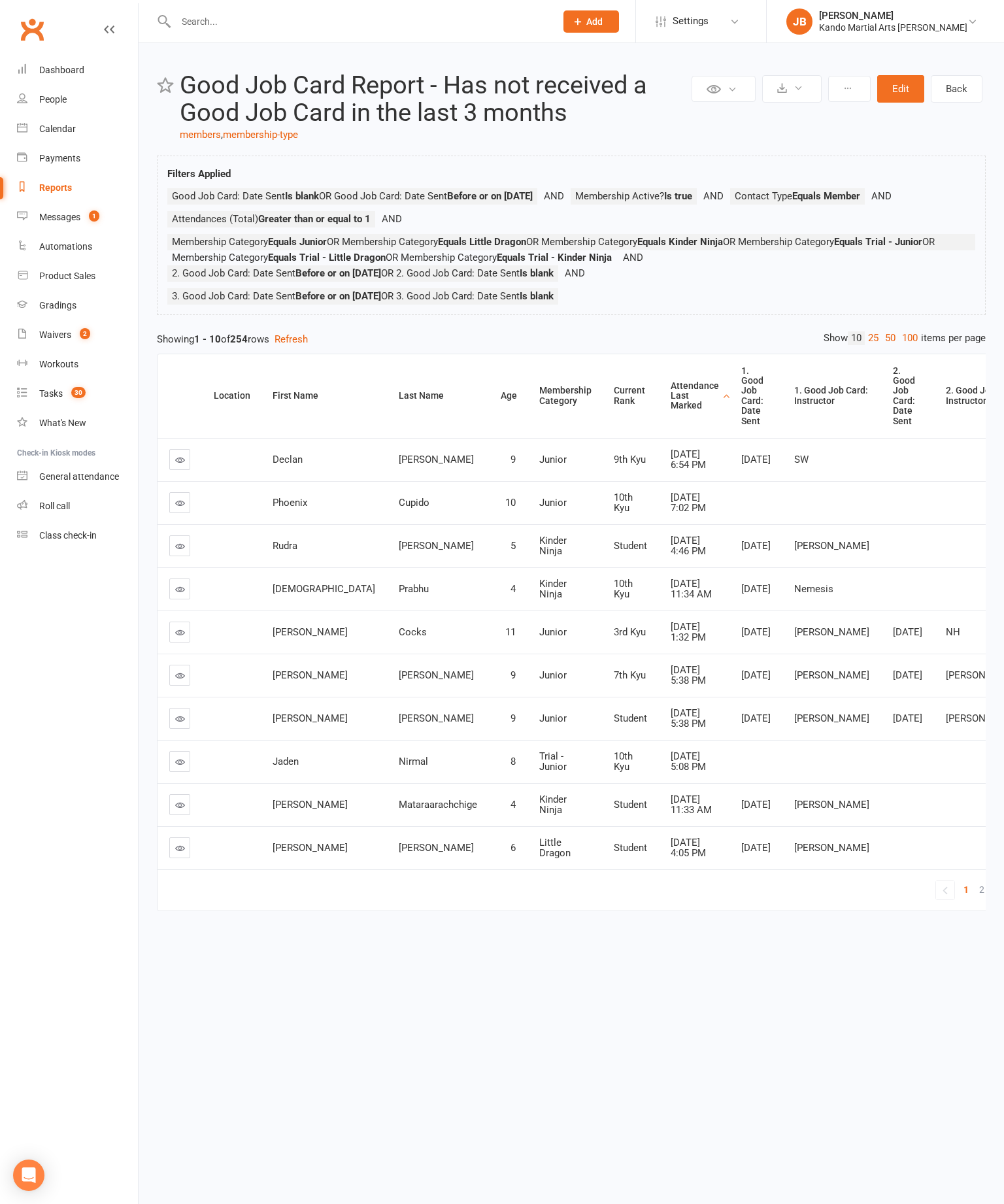
click at [671, 411] on div "Attendance Last Marked" at bounding box center [695, 396] width 49 height 30
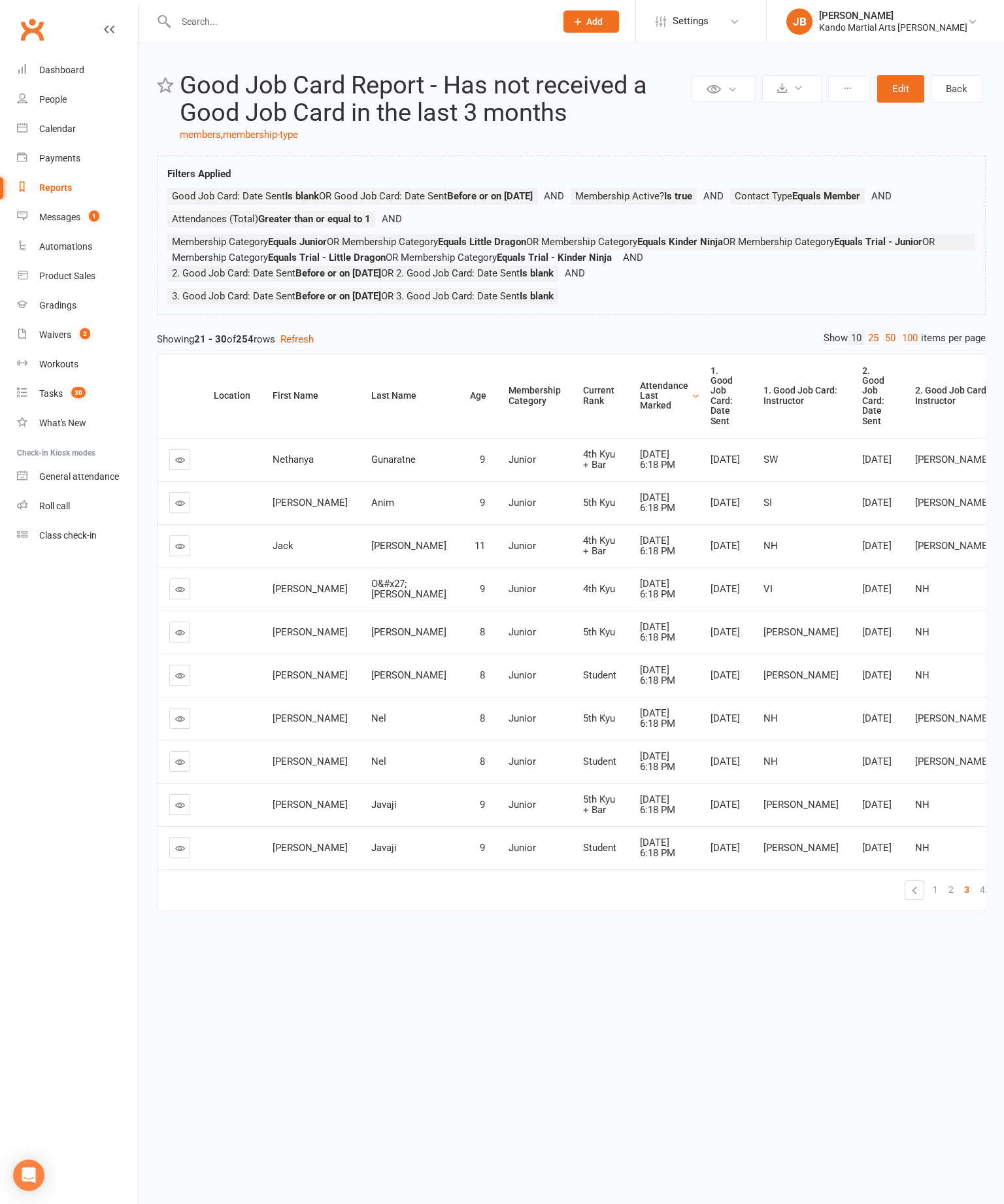
click at [964, 899] on span "3" at bounding box center [967, 889] width 5 height 19
click at [975, 899] on link "4" at bounding box center [982, 889] width 16 height 19
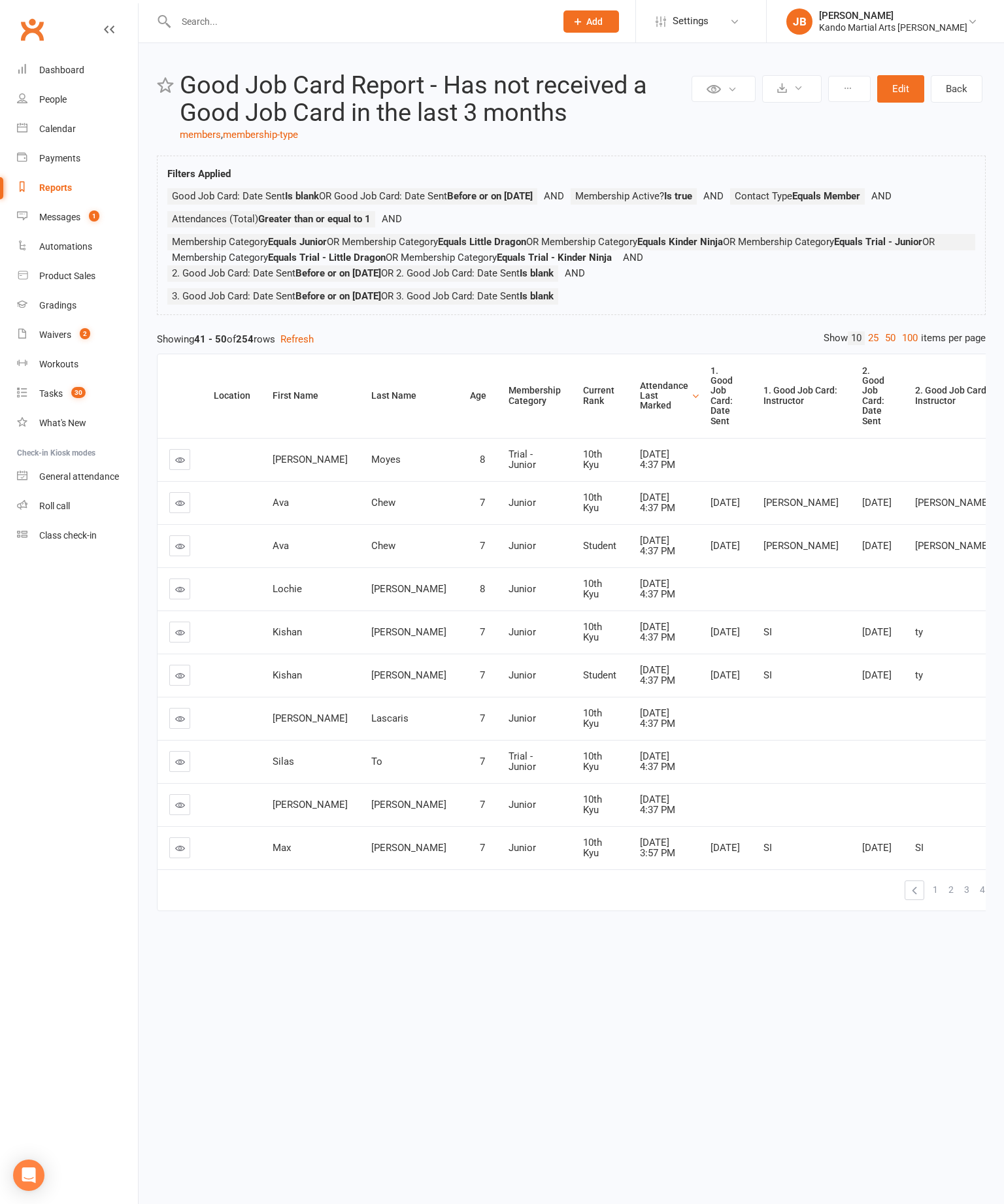
click at [980, 899] on span "4" at bounding box center [983, 889] width 5 height 19
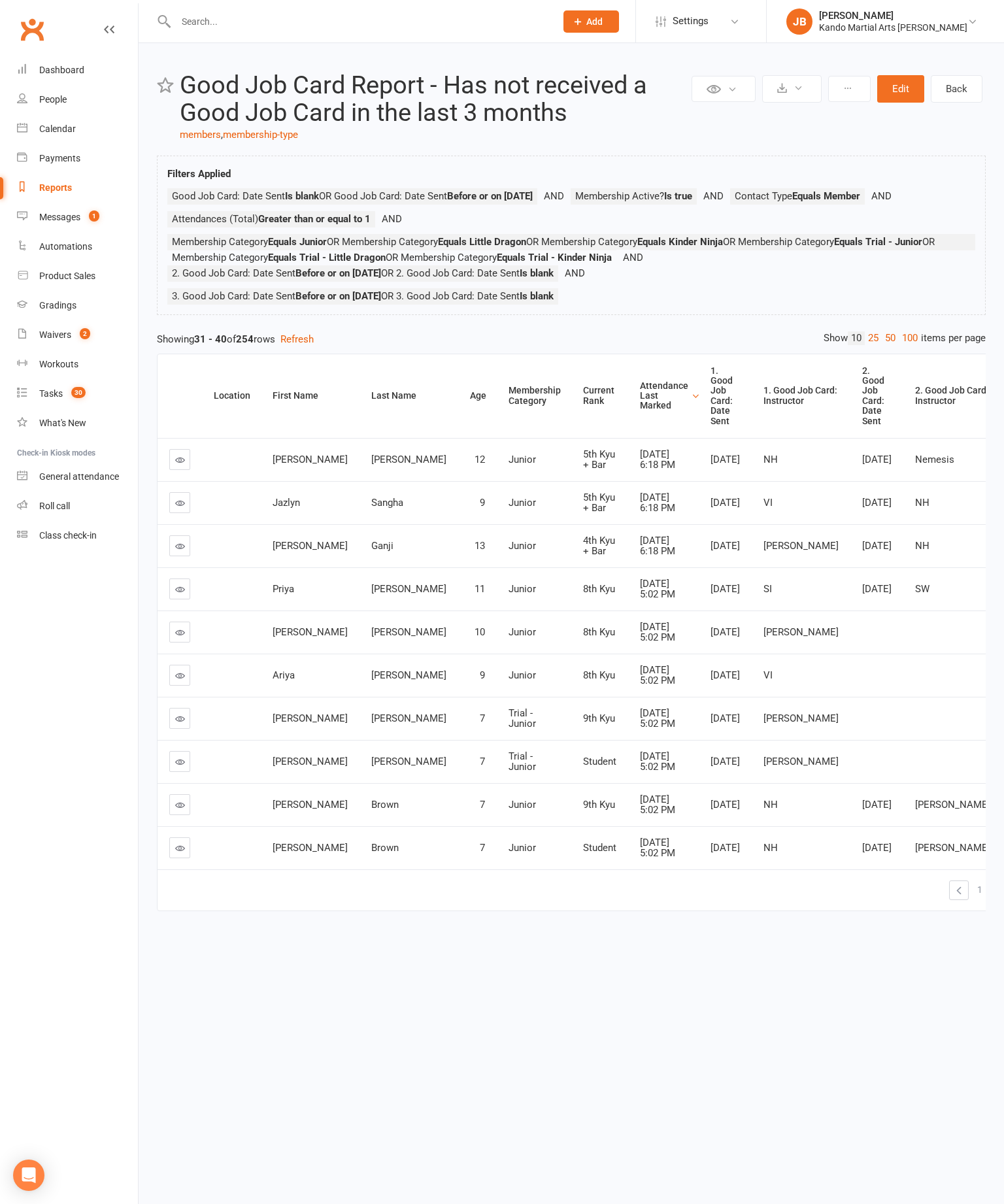
click at [889, 954] on div "Private Report Only visible by me Public Report Visible to everyone at gym Expo…" at bounding box center [571, 498] width 865 height 911
click at [988, 899] on link "2" at bounding box center [995, 889] width 16 height 19
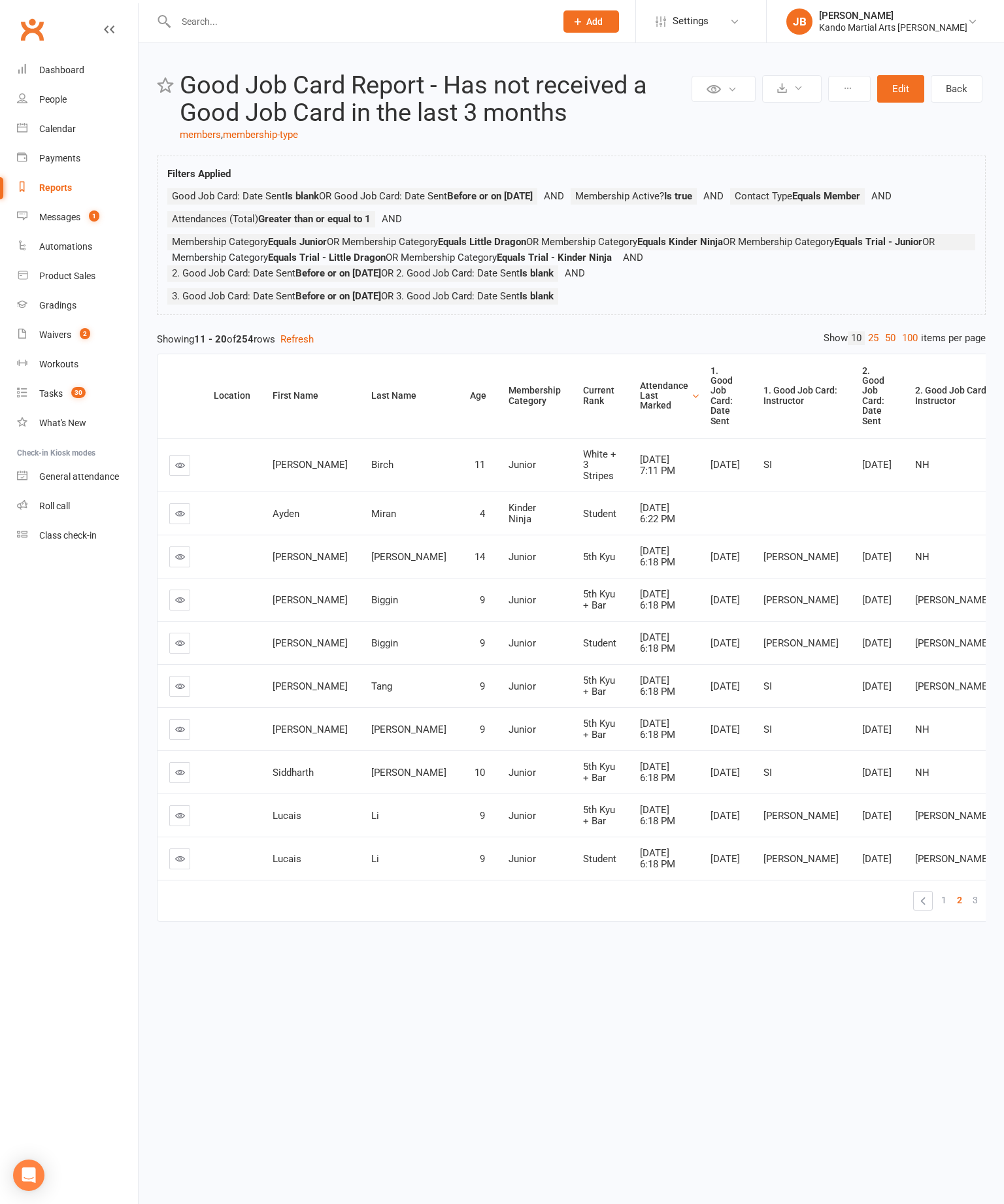
click at [968, 909] on link "3" at bounding box center [975, 900] width 16 height 19
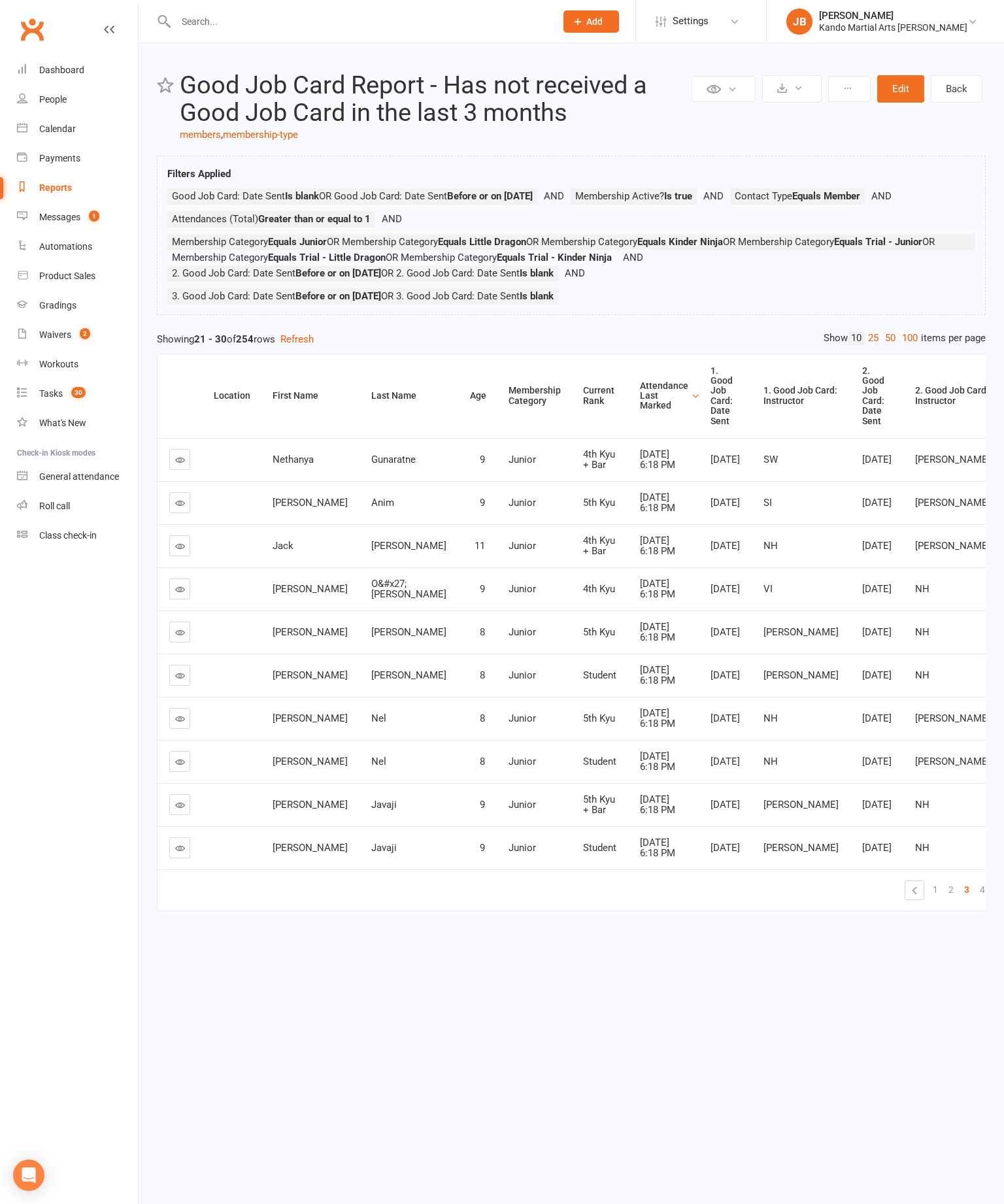
click at [948, 899] on span "2" at bounding box center [951, 889] width 5 height 19
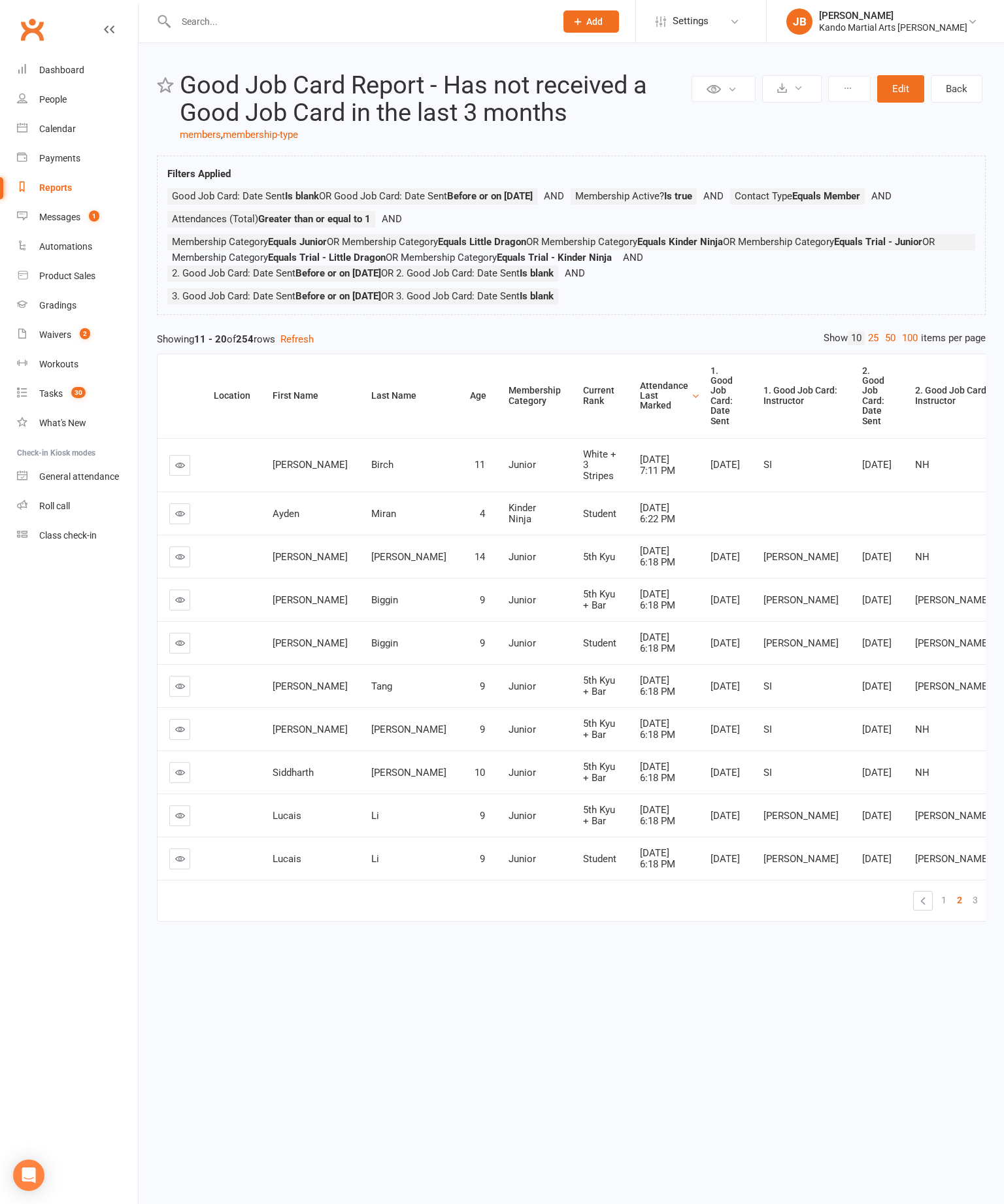
click at [936, 909] on link "1" at bounding box center [944, 900] width 16 height 19
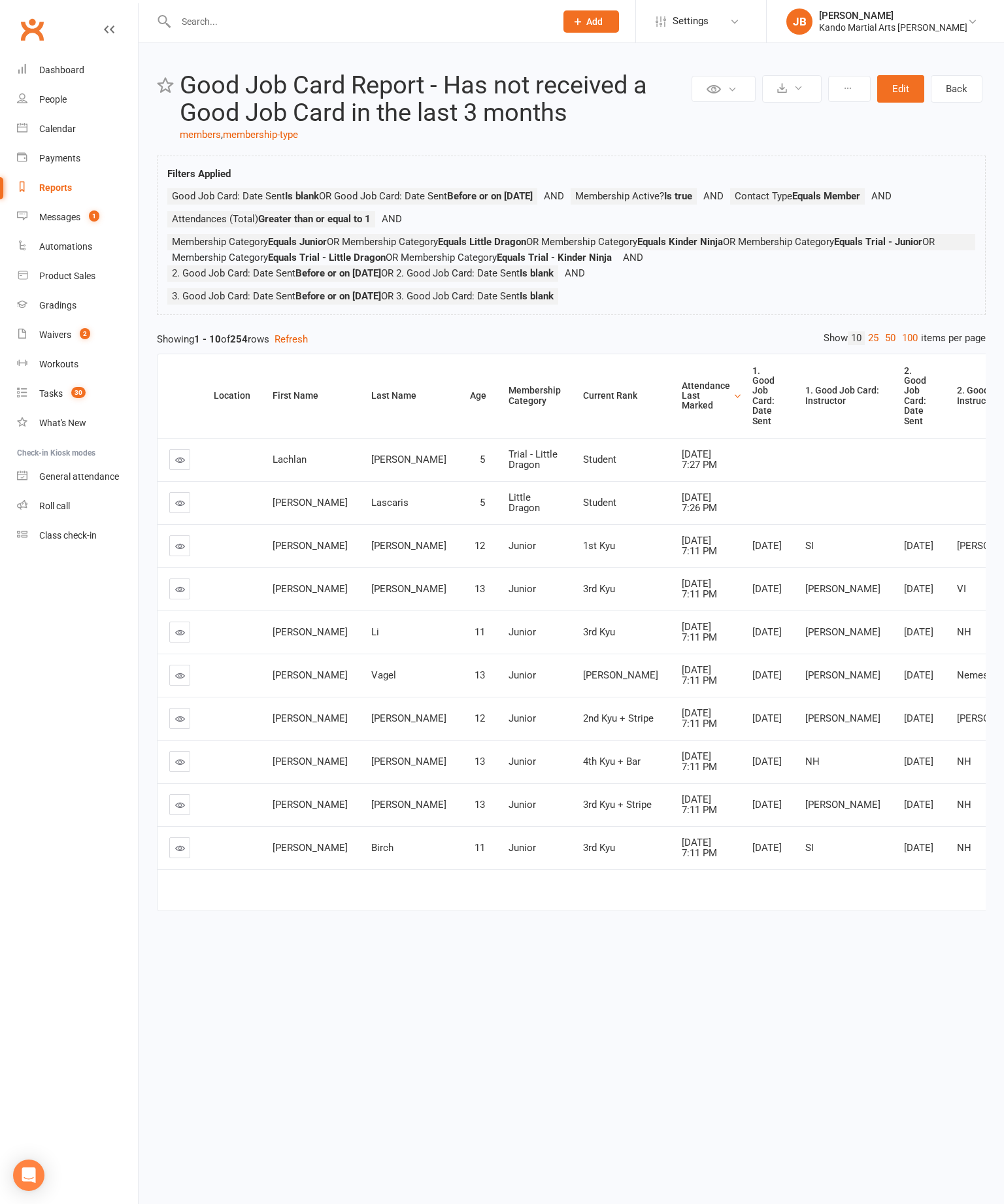
click at [108, 135] on link "Calendar" at bounding box center [77, 129] width 121 height 29
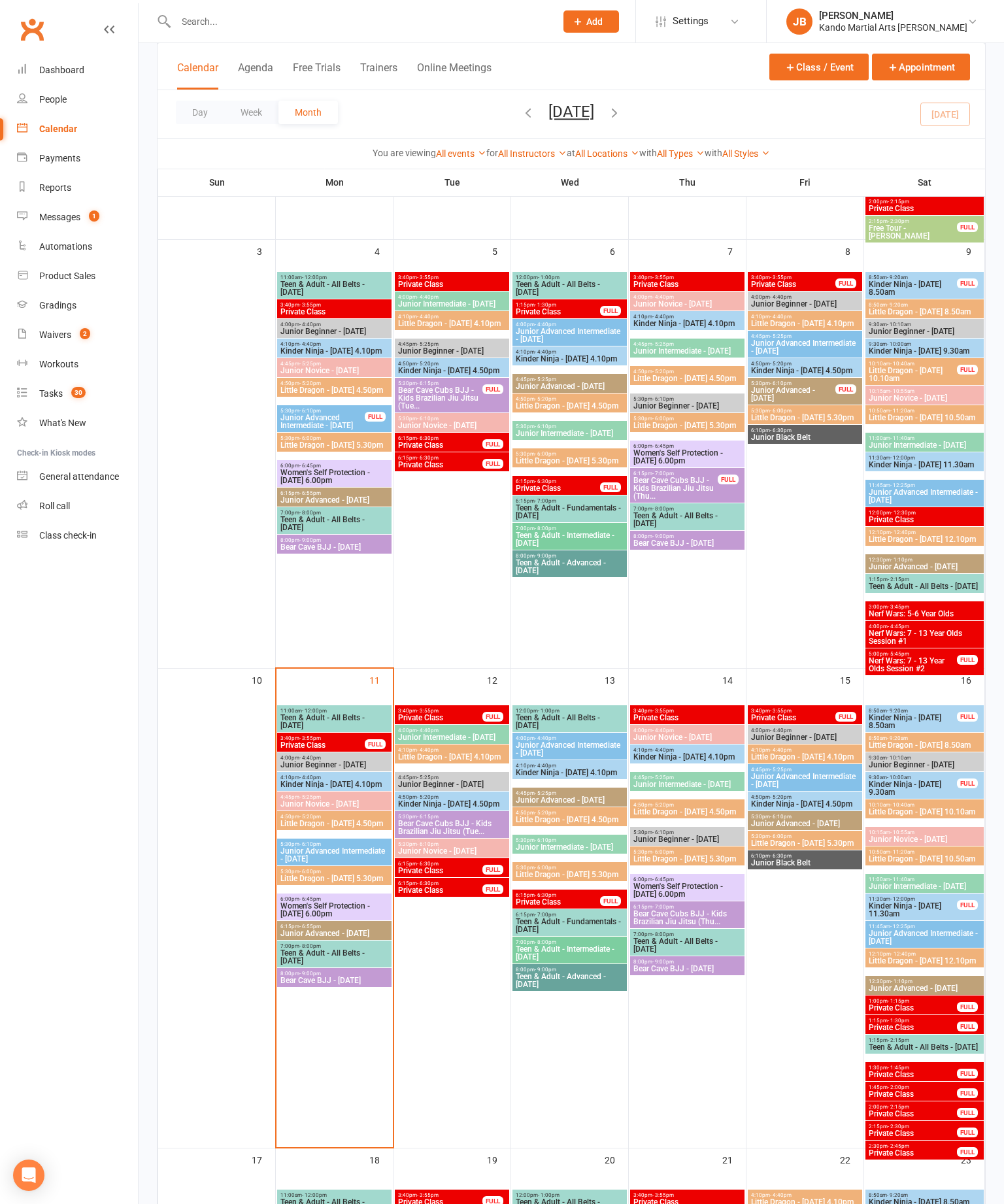
scroll to position [490, 0]
click at [352, 882] on span "Little Dragon - [DATE] 5.30pm" at bounding box center [334, 877] width 109 height 8
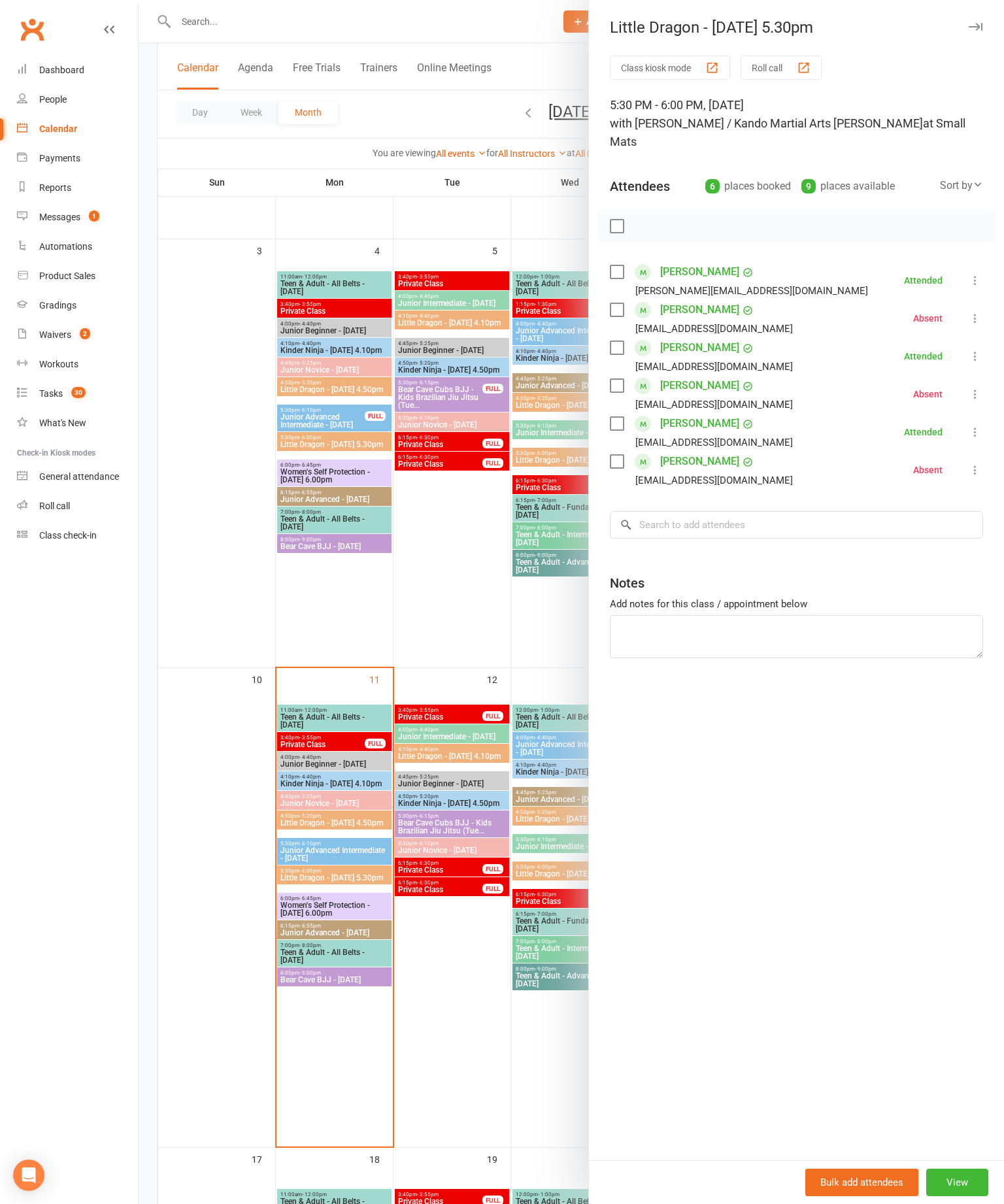
click at [412, 946] on div at bounding box center [571, 602] width 865 height 1204
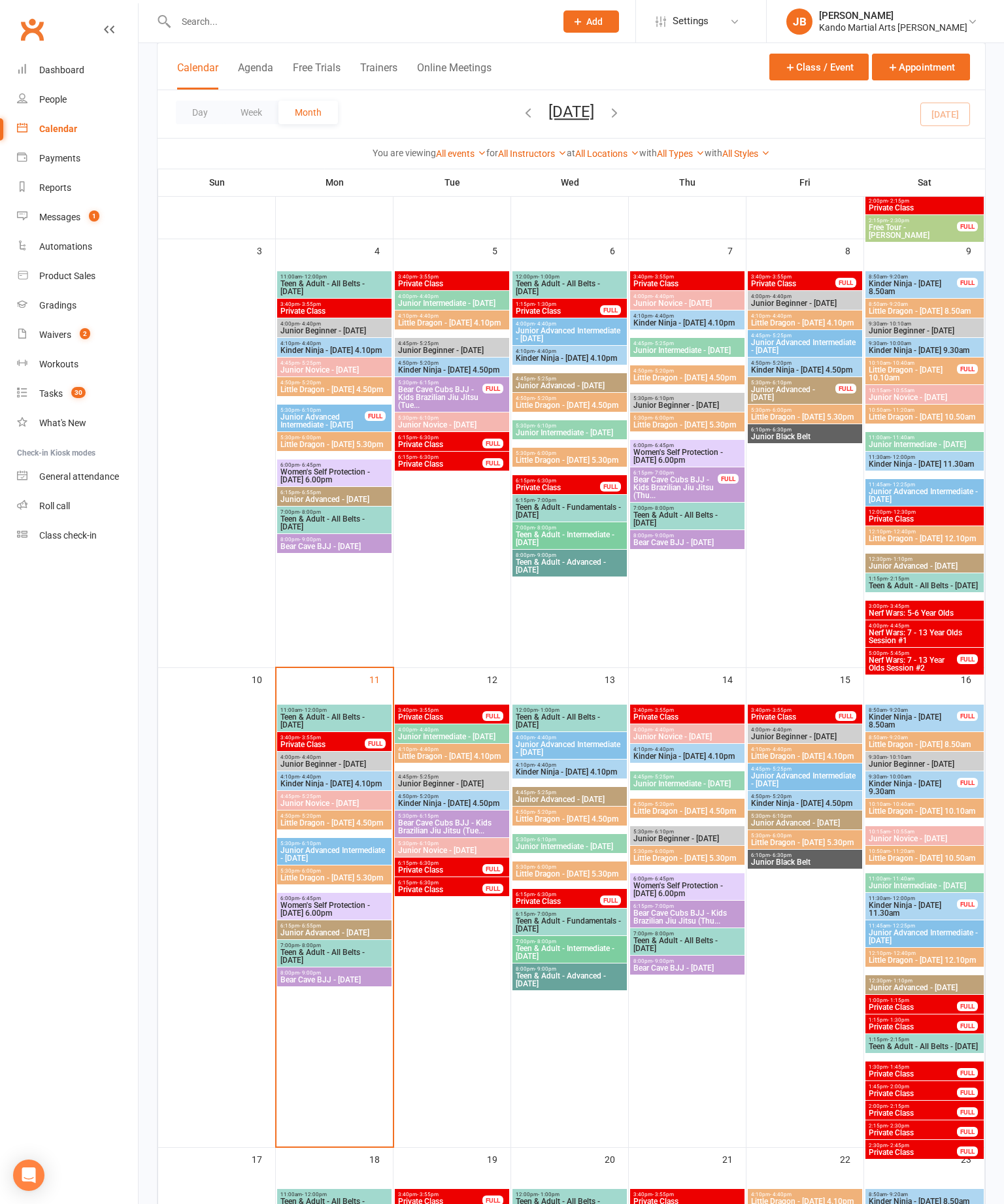
click at [343, 822] on span "Little Dragon - [DATE] 4.50pm" at bounding box center [334, 822] width 109 height 8
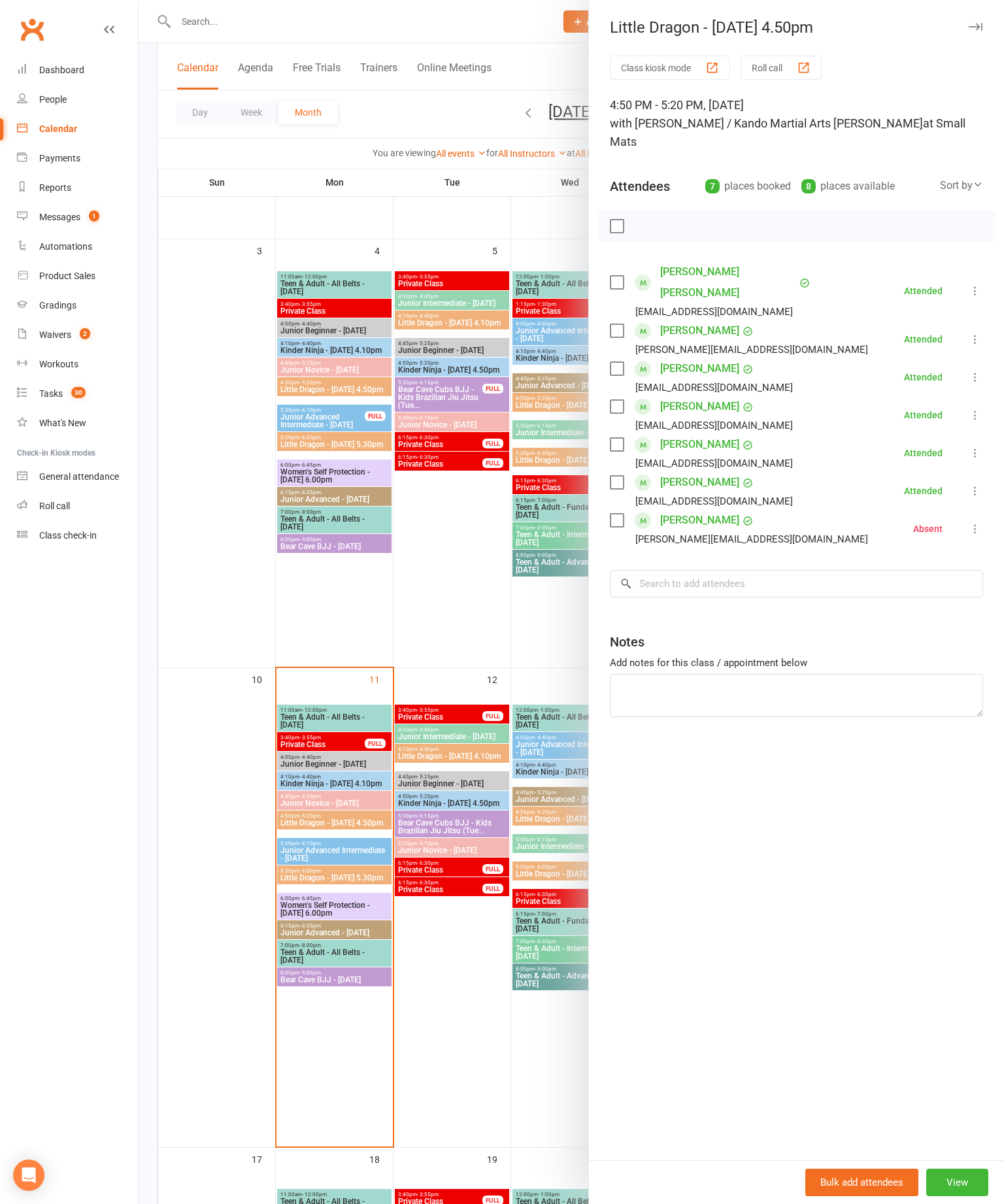
click at [468, 654] on div at bounding box center [571, 602] width 865 height 1204
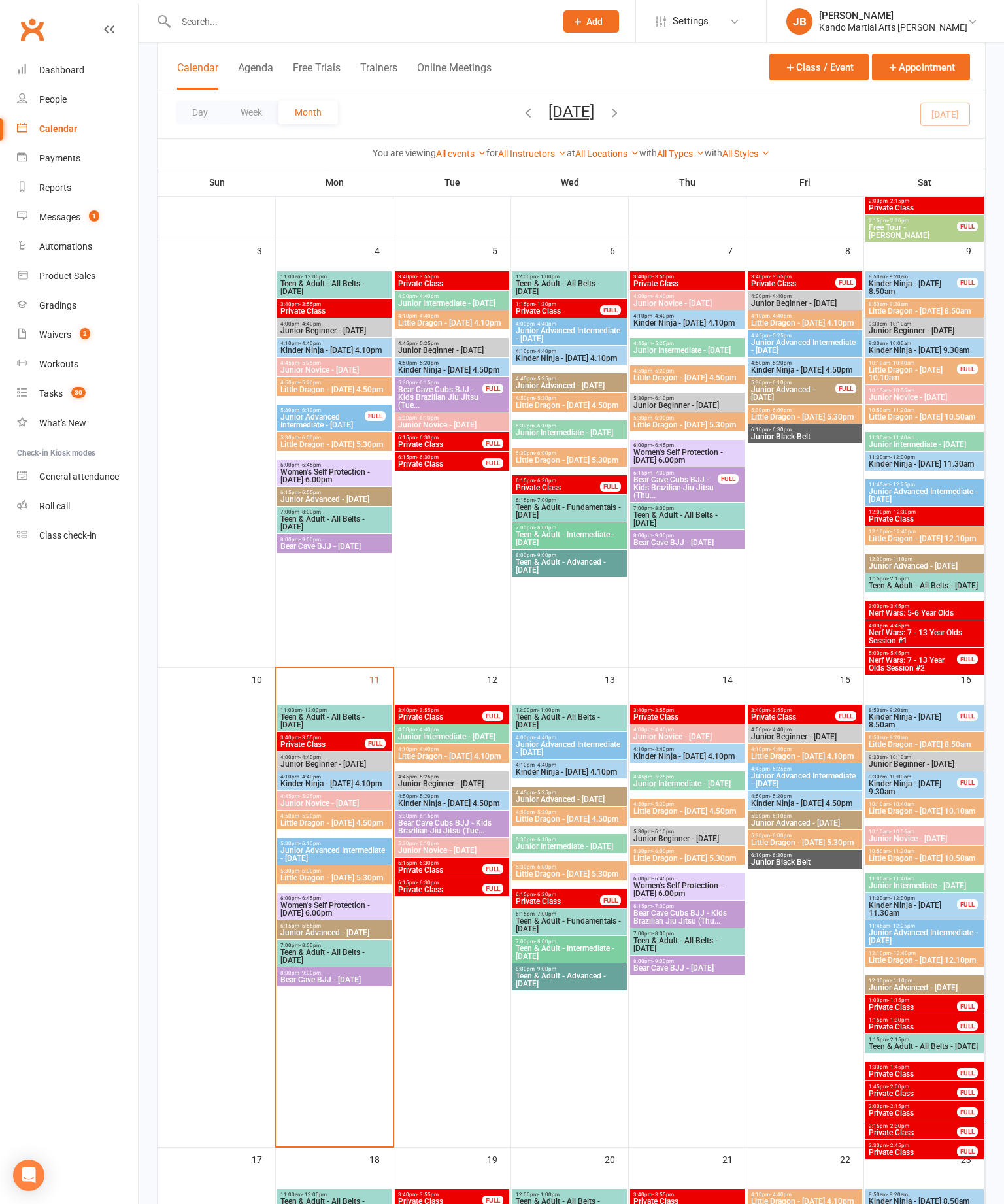
click at [91, 200] on link "Reports" at bounding box center [77, 188] width 121 height 29
select select "100"
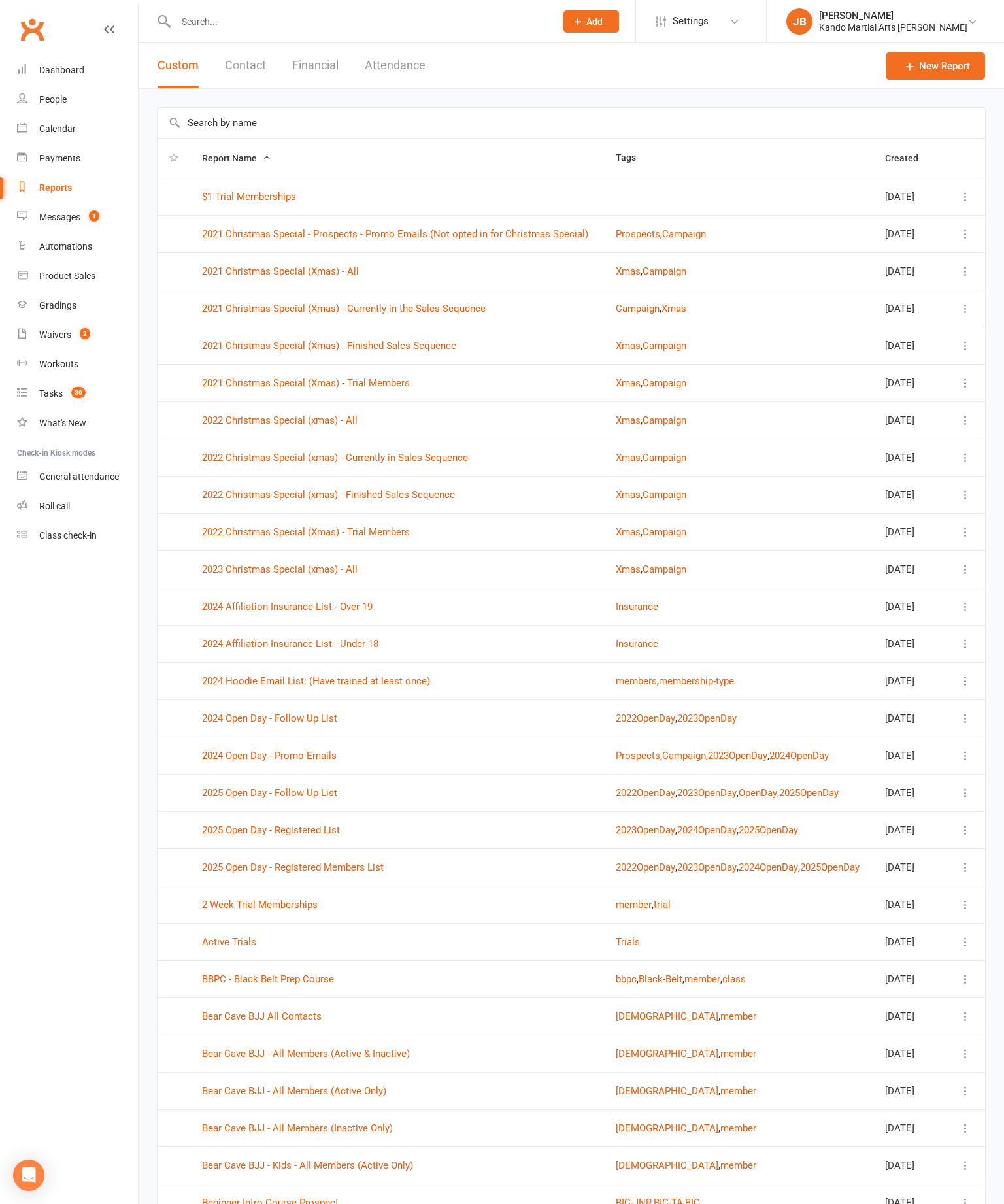
click at [510, 134] on input "text" at bounding box center [571, 123] width 828 height 30
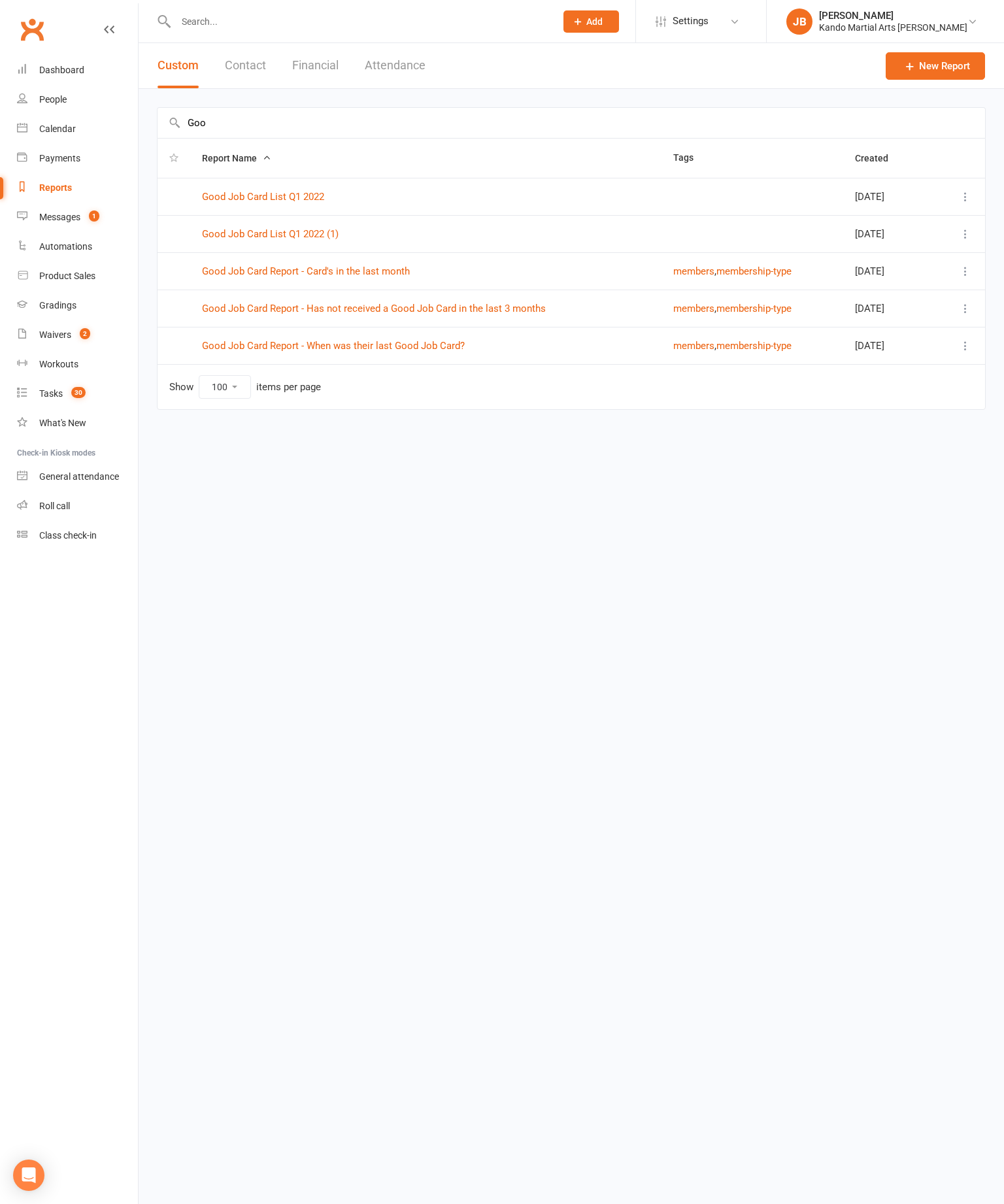
type input "Goo"
click at [494, 308] on link "Good Job Card Report - Has not received a Good Job Card in the last 3 months" at bounding box center [374, 308] width 344 height 12
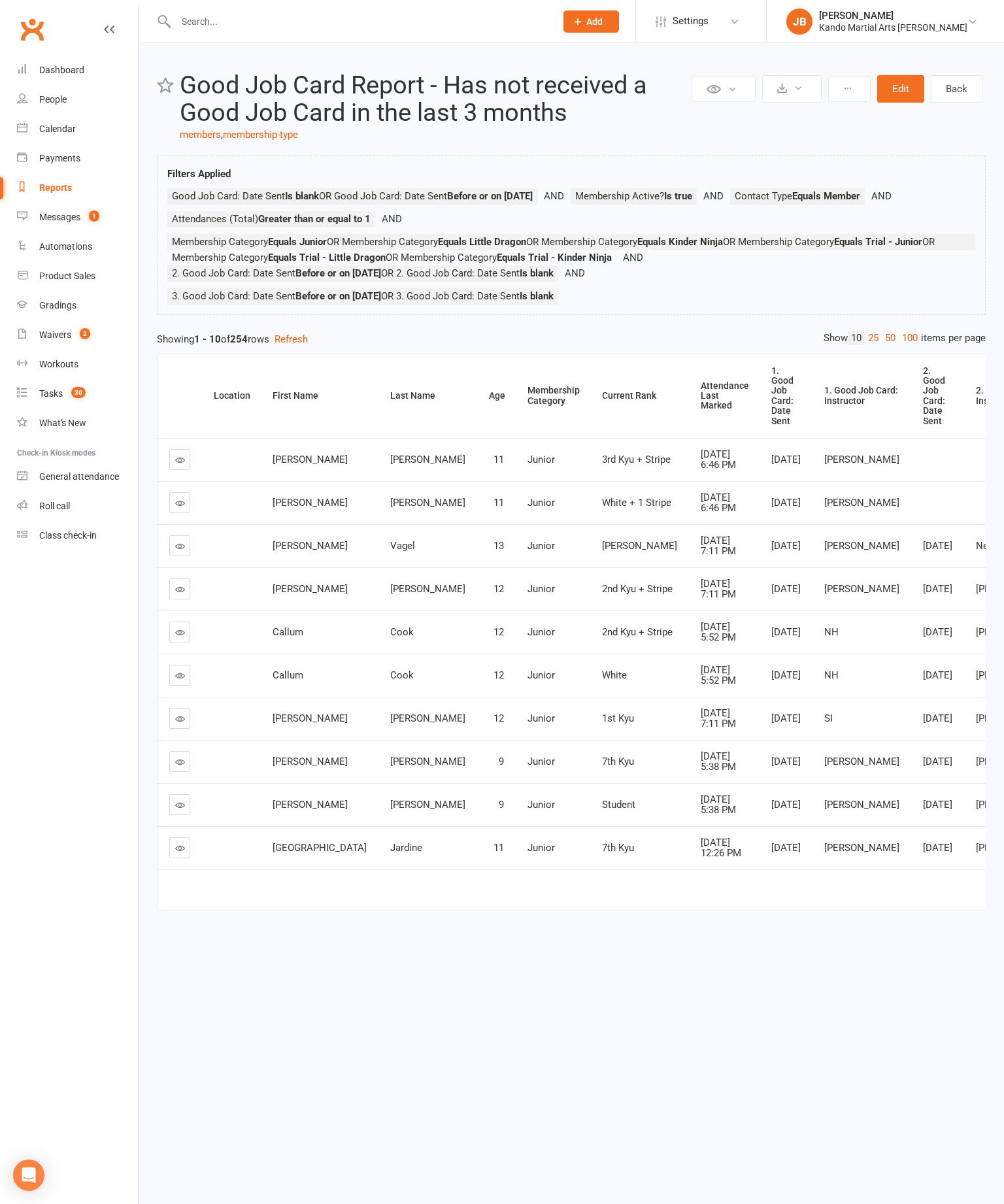
click at [701, 405] on div "Attendance Last Marked" at bounding box center [725, 396] width 49 height 30
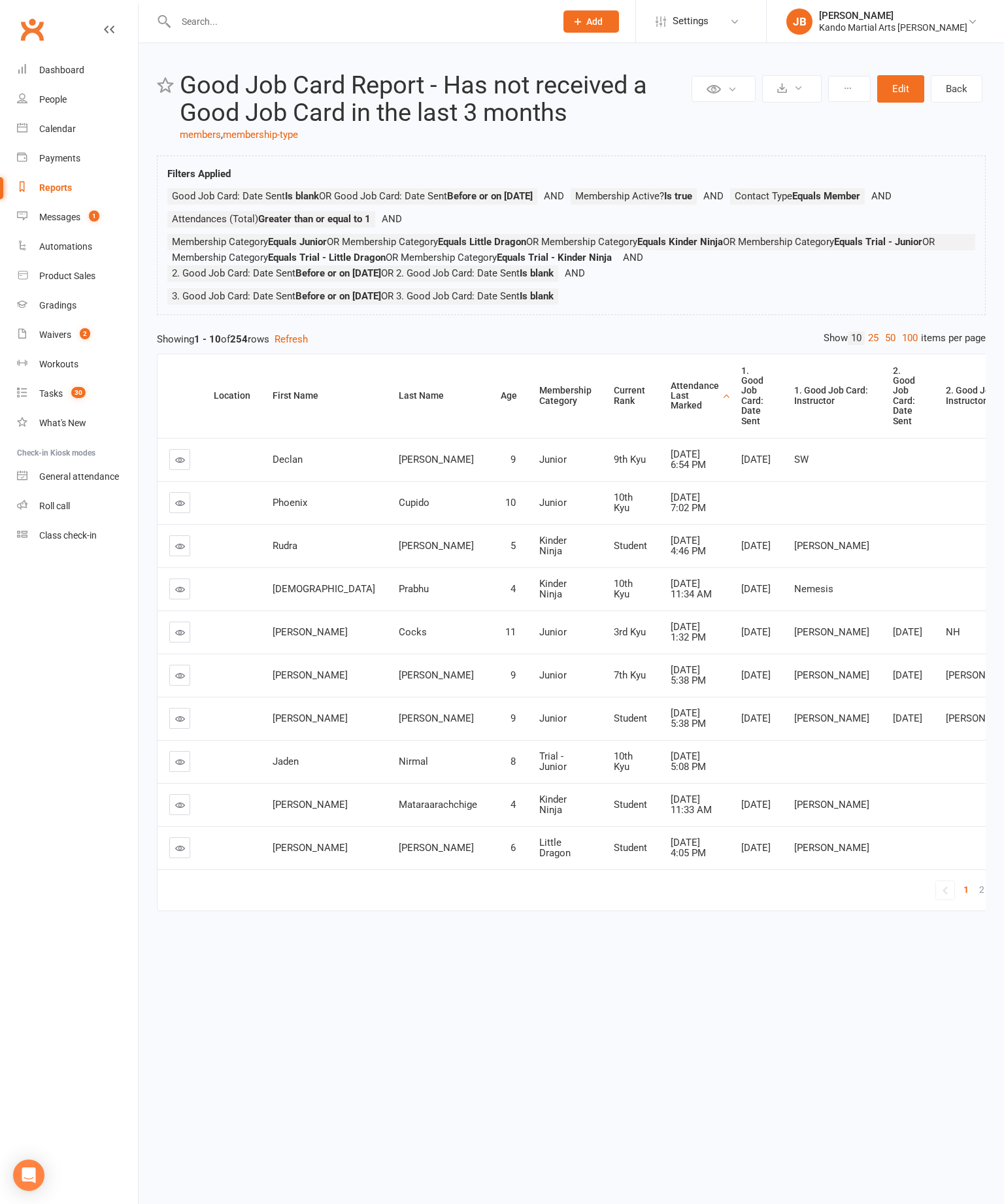
click at [671, 411] on div "Attendance Last Marked" at bounding box center [695, 396] width 49 height 30
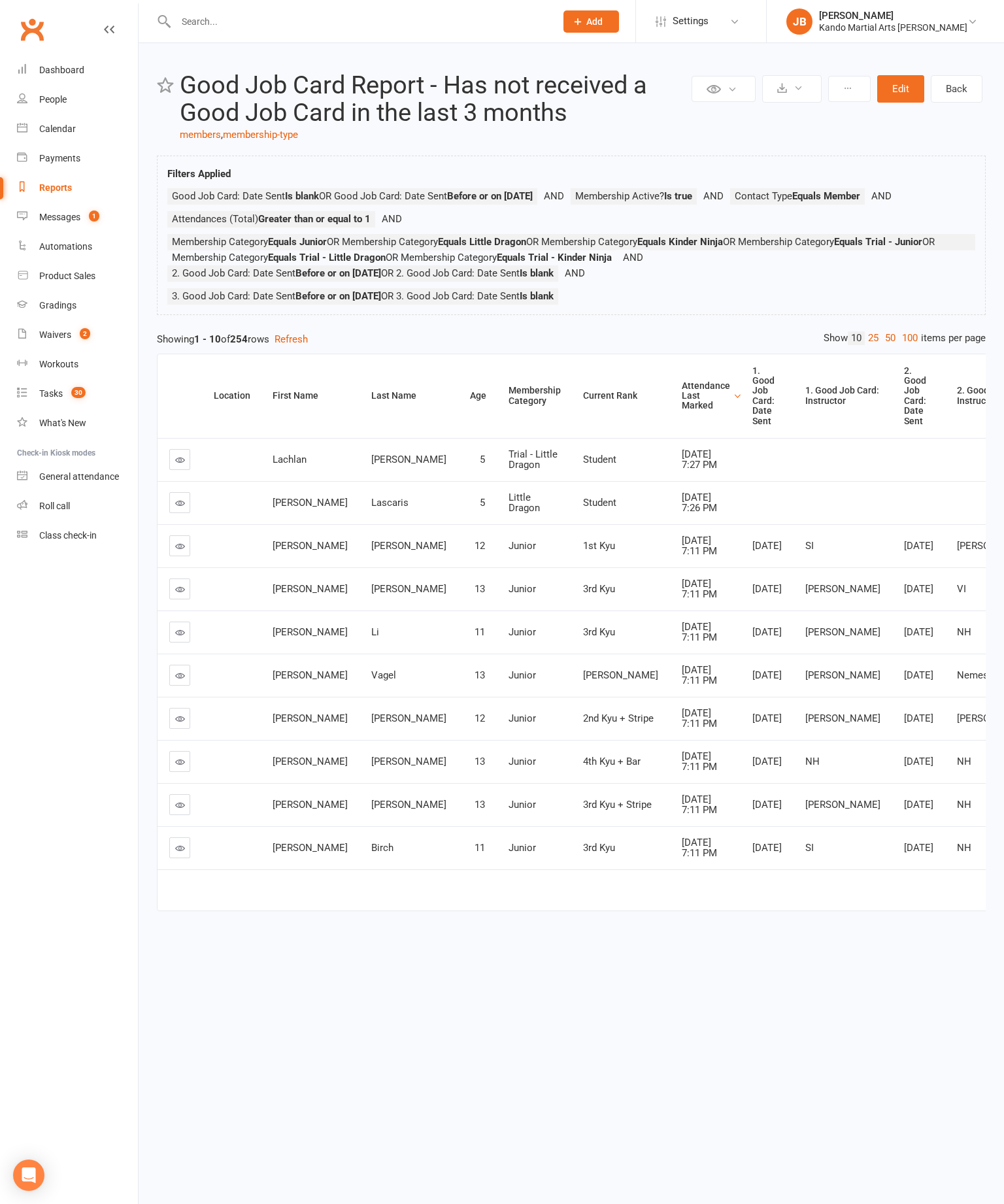
click at [181, 508] on icon at bounding box center [180, 503] width 10 height 10
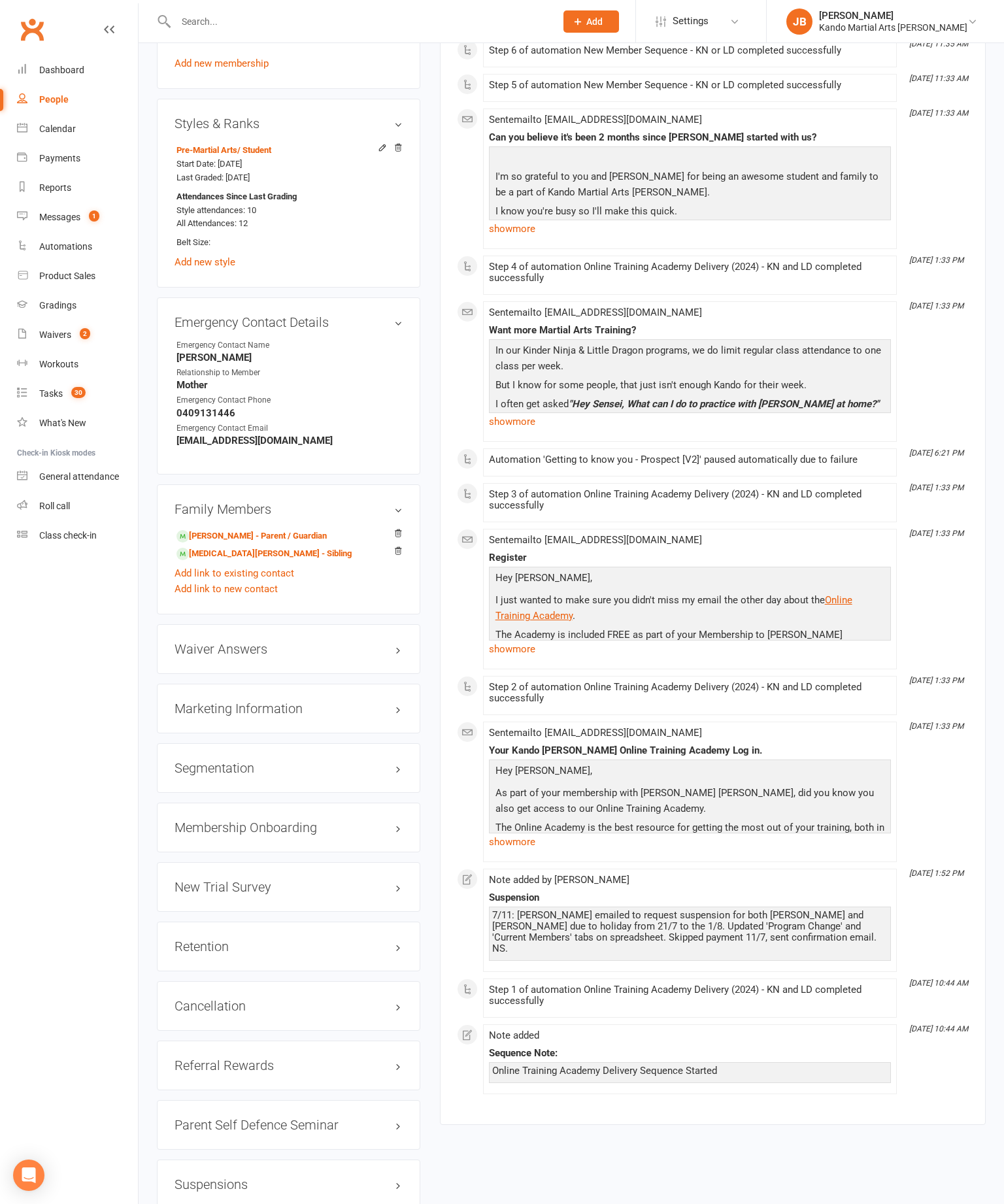
scroll to position [927, 0]
click at [390, 941] on h3 "Retention edit" at bounding box center [289, 948] width 228 height 14
click at [0, 0] on link "edit" at bounding box center [0, 0] width 0 height 0
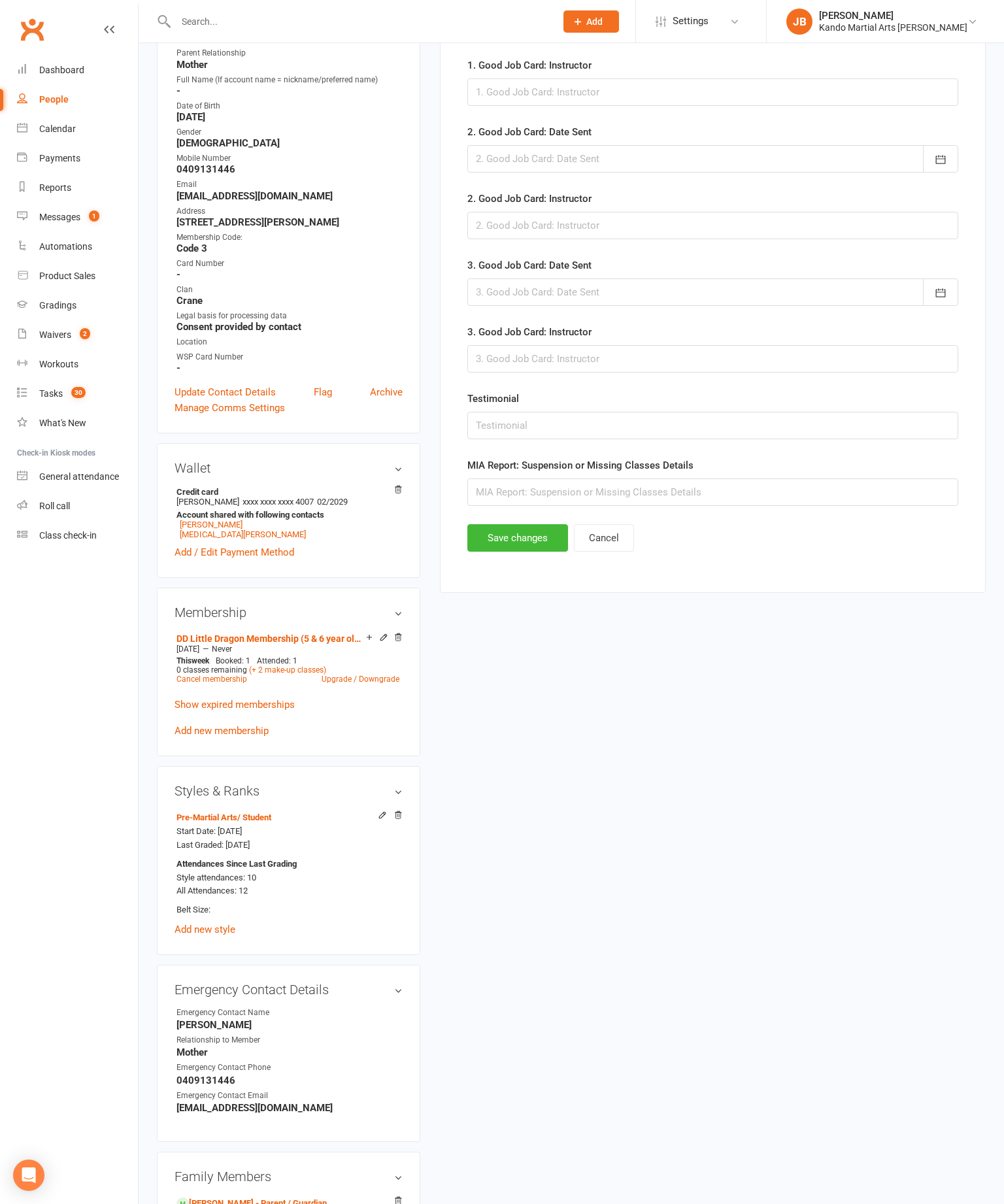
scroll to position [127, 0]
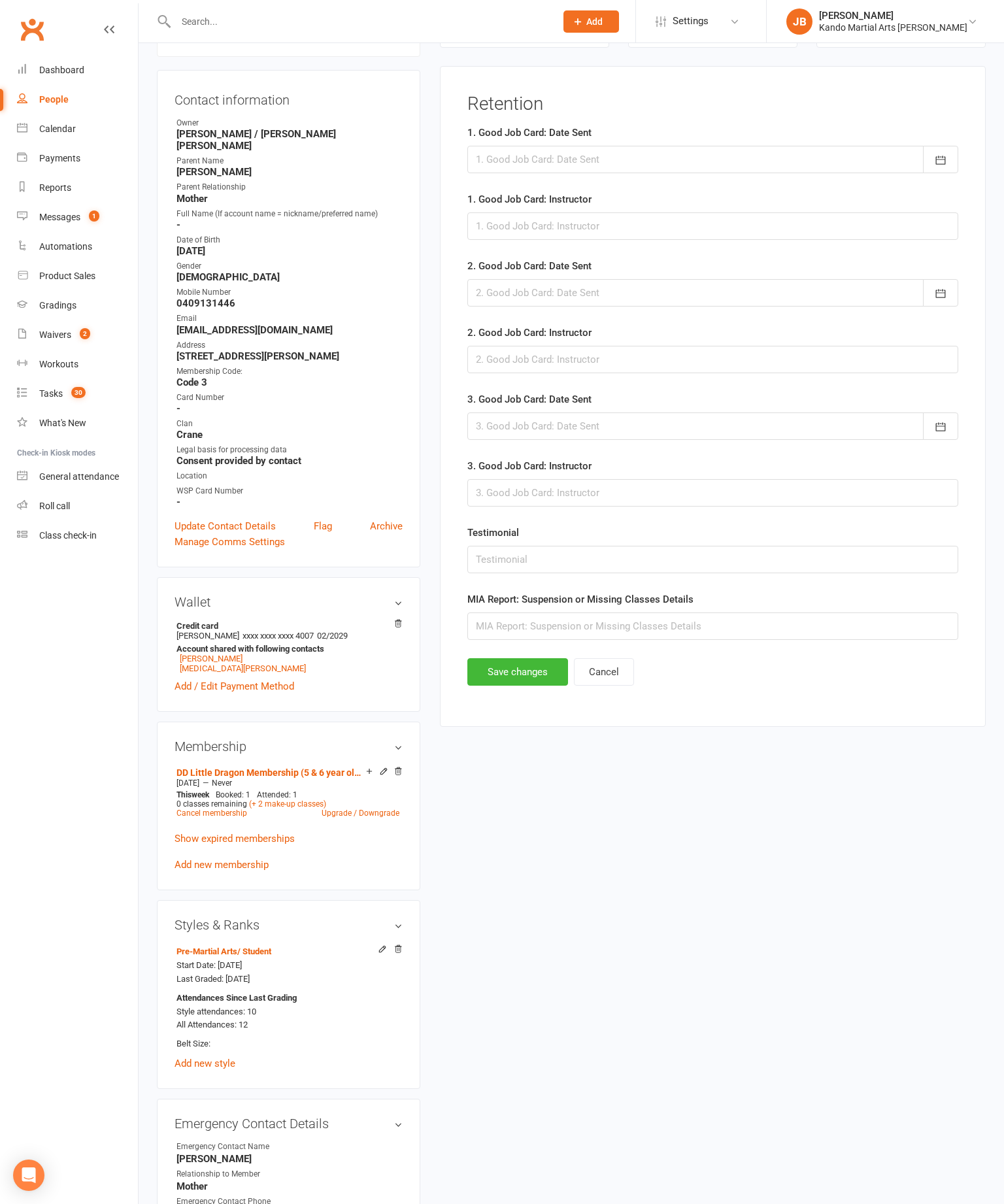
click at [732, 140] on div "1. Good Job Card: Date Sent [DATE] Sun Mon Tue Wed Thu Fri Sat 31 27 28 29 30 3…" at bounding box center [713, 149] width 491 height 49
click at [785, 154] on div at bounding box center [713, 160] width 491 height 27
click at [787, 169] on div at bounding box center [713, 160] width 491 height 27
click at [743, 170] on div at bounding box center [713, 160] width 491 height 27
click at [554, 298] on span "11" at bounding box center [549, 291] width 10 height 10
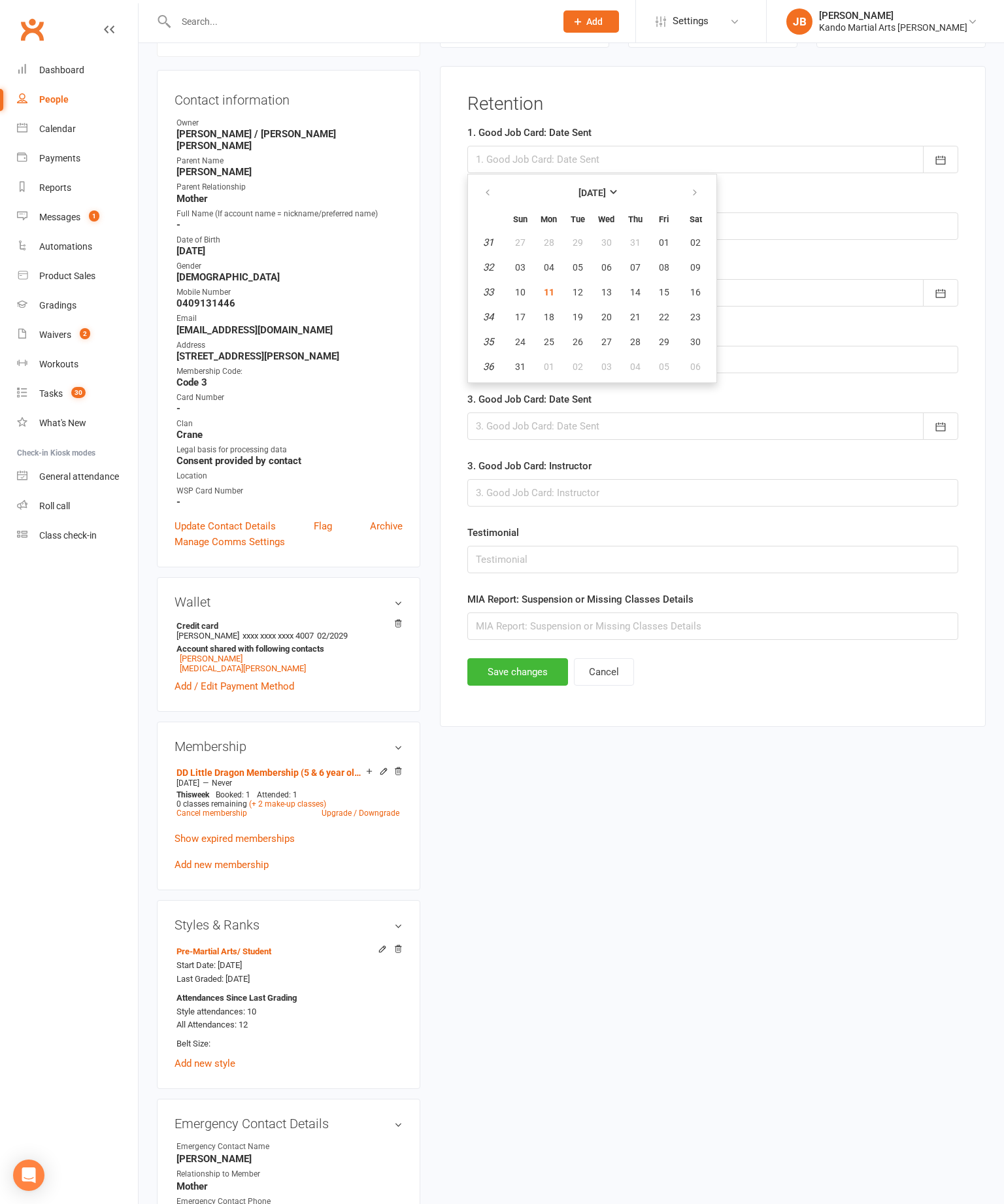
type input "[DATE]"
click at [692, 204] on div "1. Good Job Card: Instructor" at bounding box center [713, 215] width 491 height 49
click at [689, 240] on input "text" at bounding box center [713, 226] width 491 height 27
type input "SI"
click at [538, 686] on button "Save changes" at bounding box center [518, 672] width 101 height 27
